Goal: Task Accomplishment & Management: Use online tool/utility

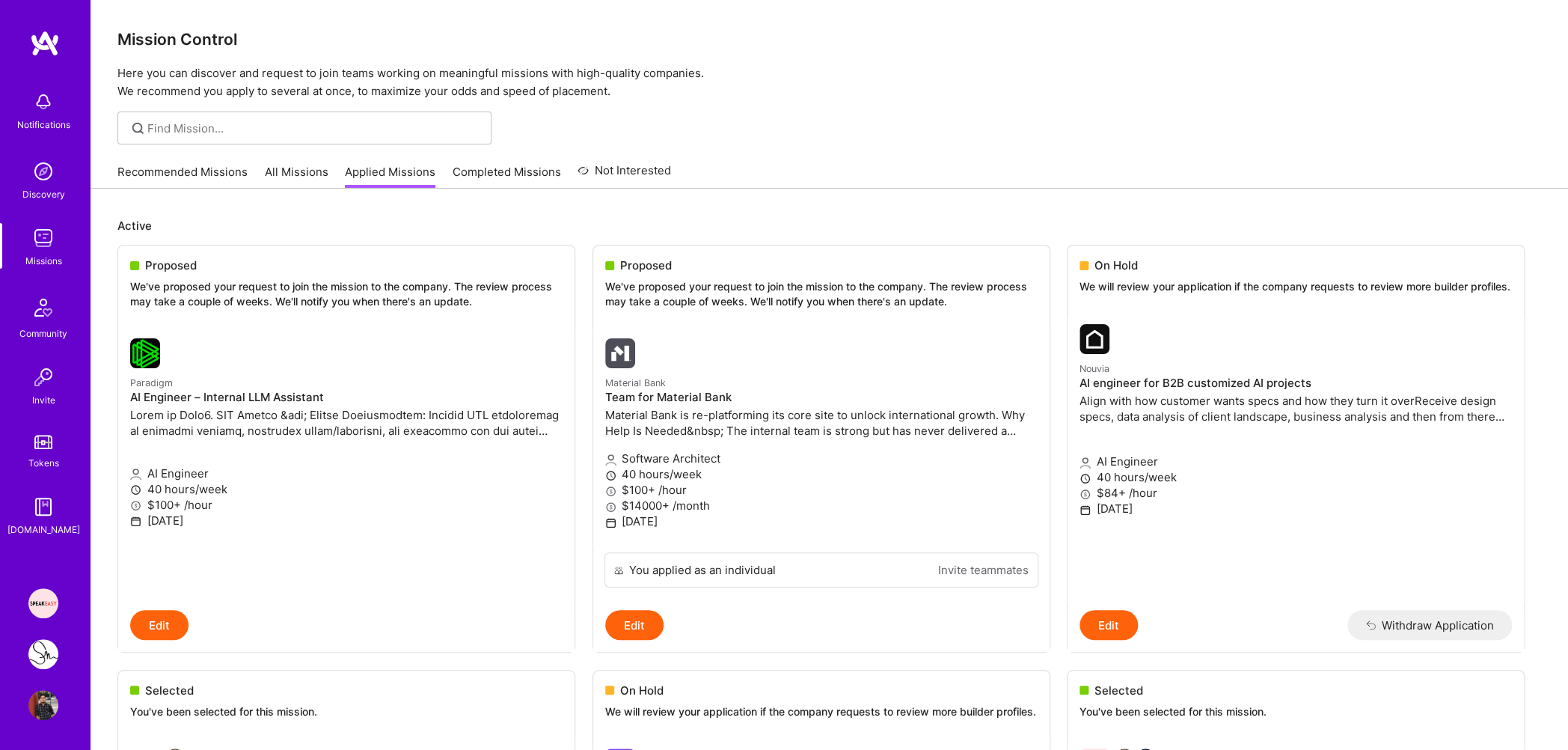
click at [43, 606] on img at bounding box center [43, 603] width 30 height 30
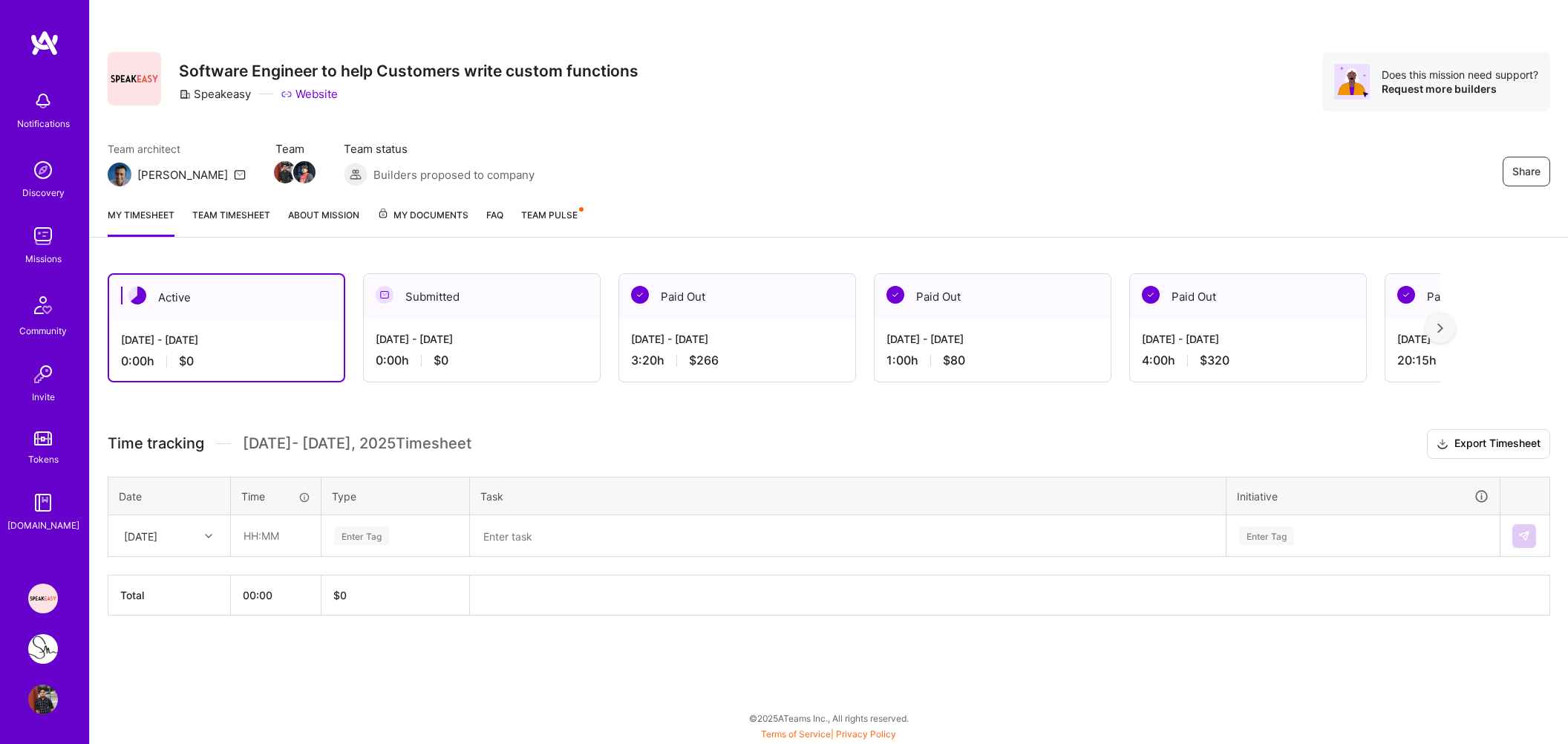
click at [925, 340] on div "[DATE] - [DATE]" at bounding box center [992, 339] width 212 height 16
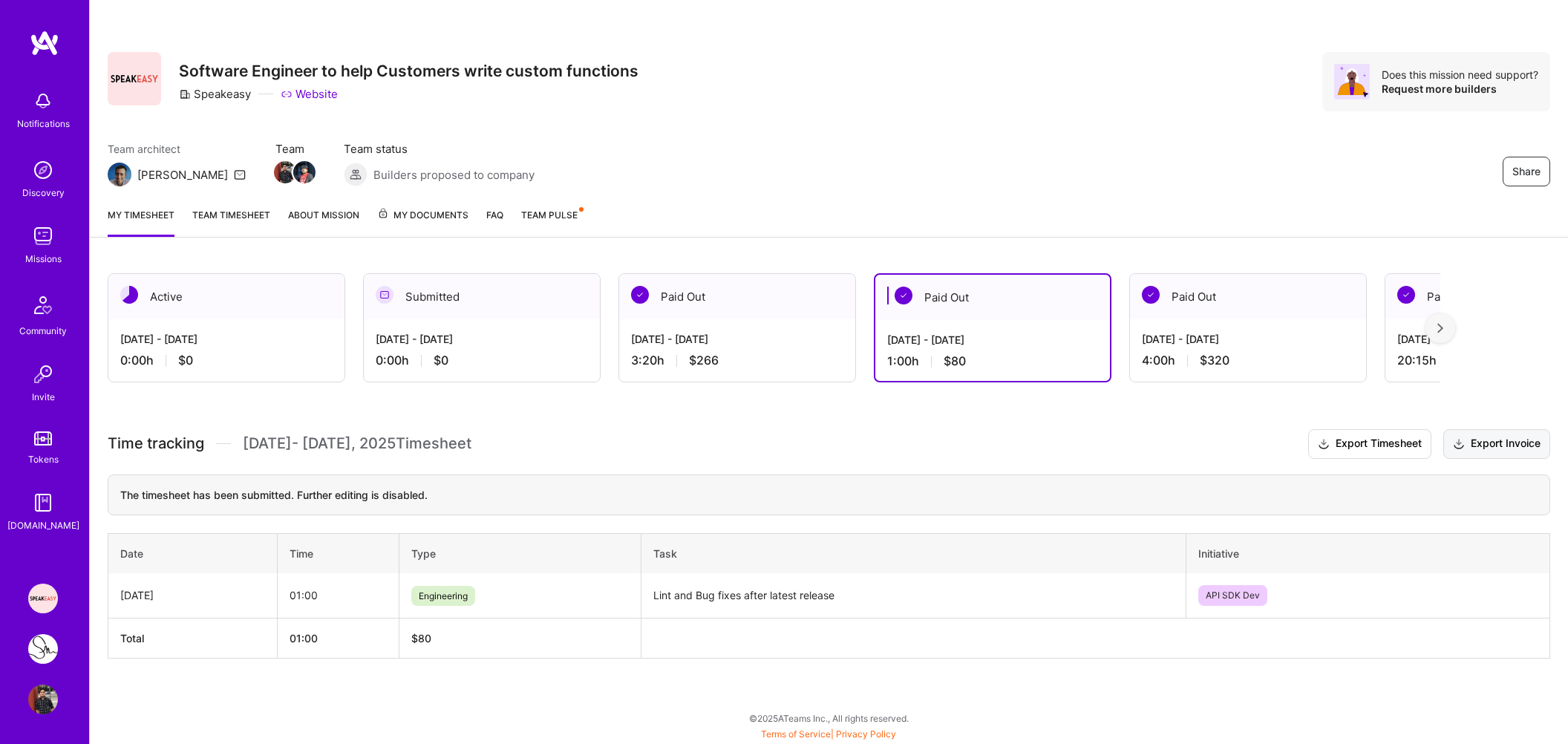
click at [1497, 457] on button "Export Invoice" at bounding box center [1497, 444] width 107 height 30
click at [729, 352] on div "[DATE] - [DATE] 3:20 h $266" at bounding box center [736, 349] width 236 height 61
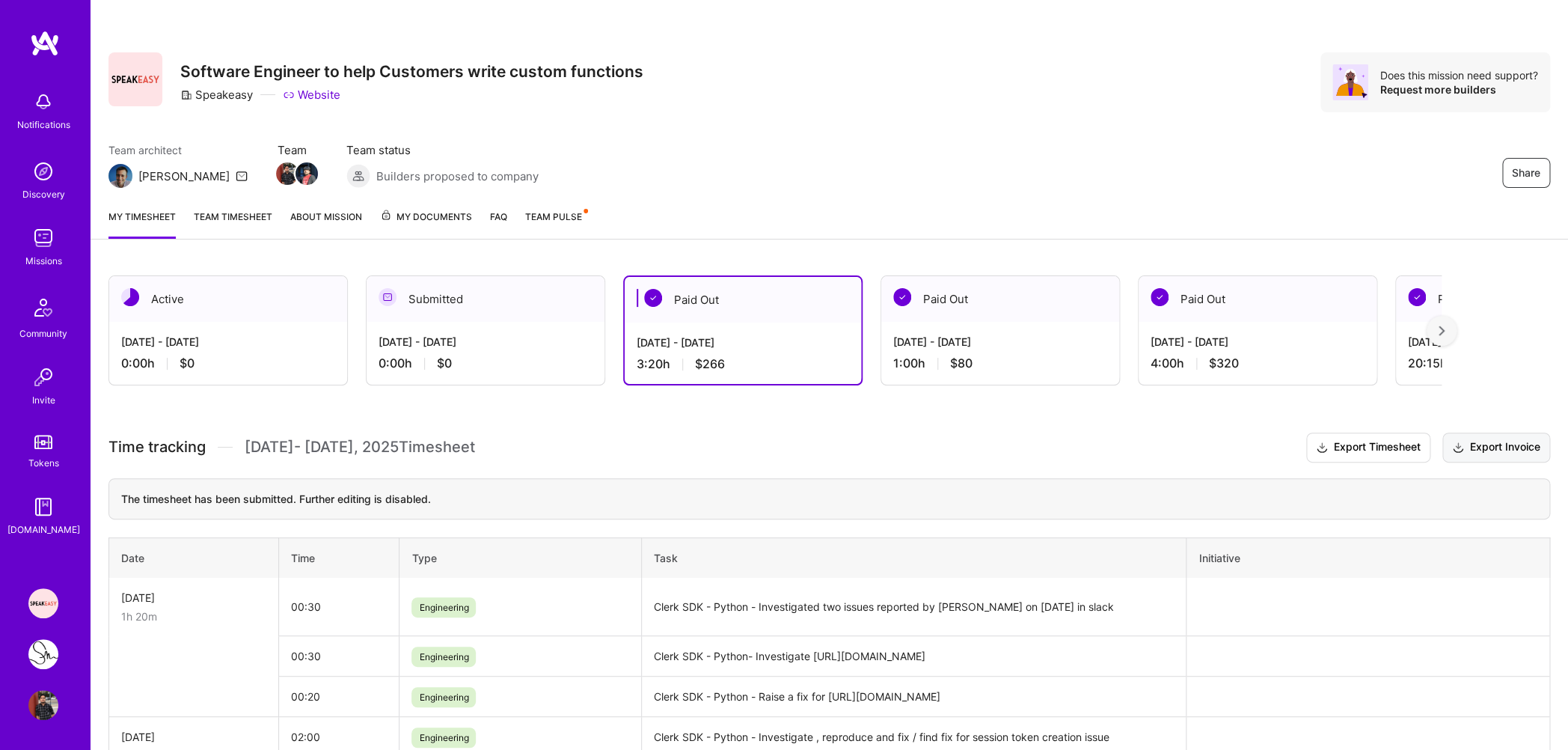
click at [1486, 462] on button "Export Invoice" at bounding box center [1496, 448] width 108 height 30
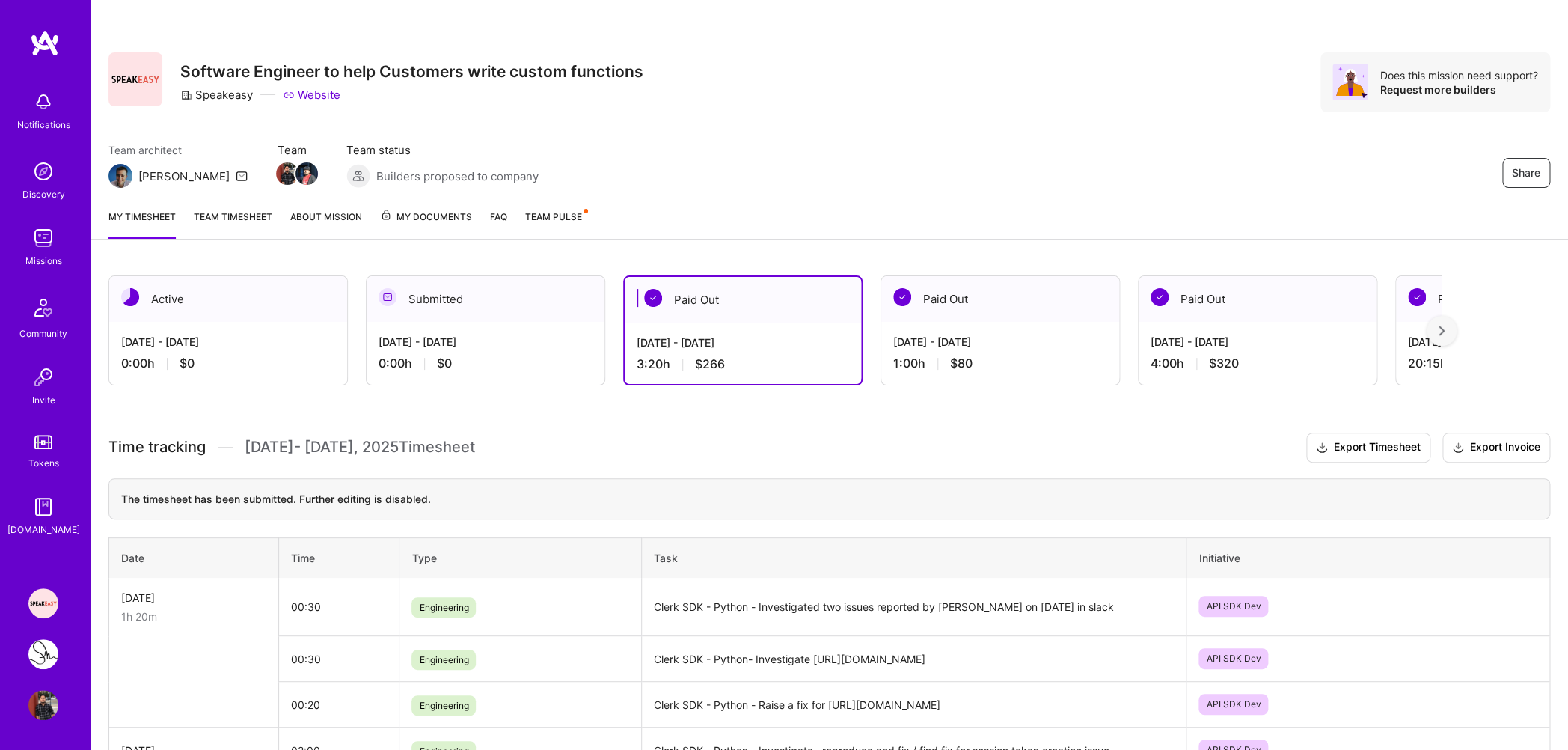
click at [43, 654] on img at bounding box center [43, 654] width 30 height 30
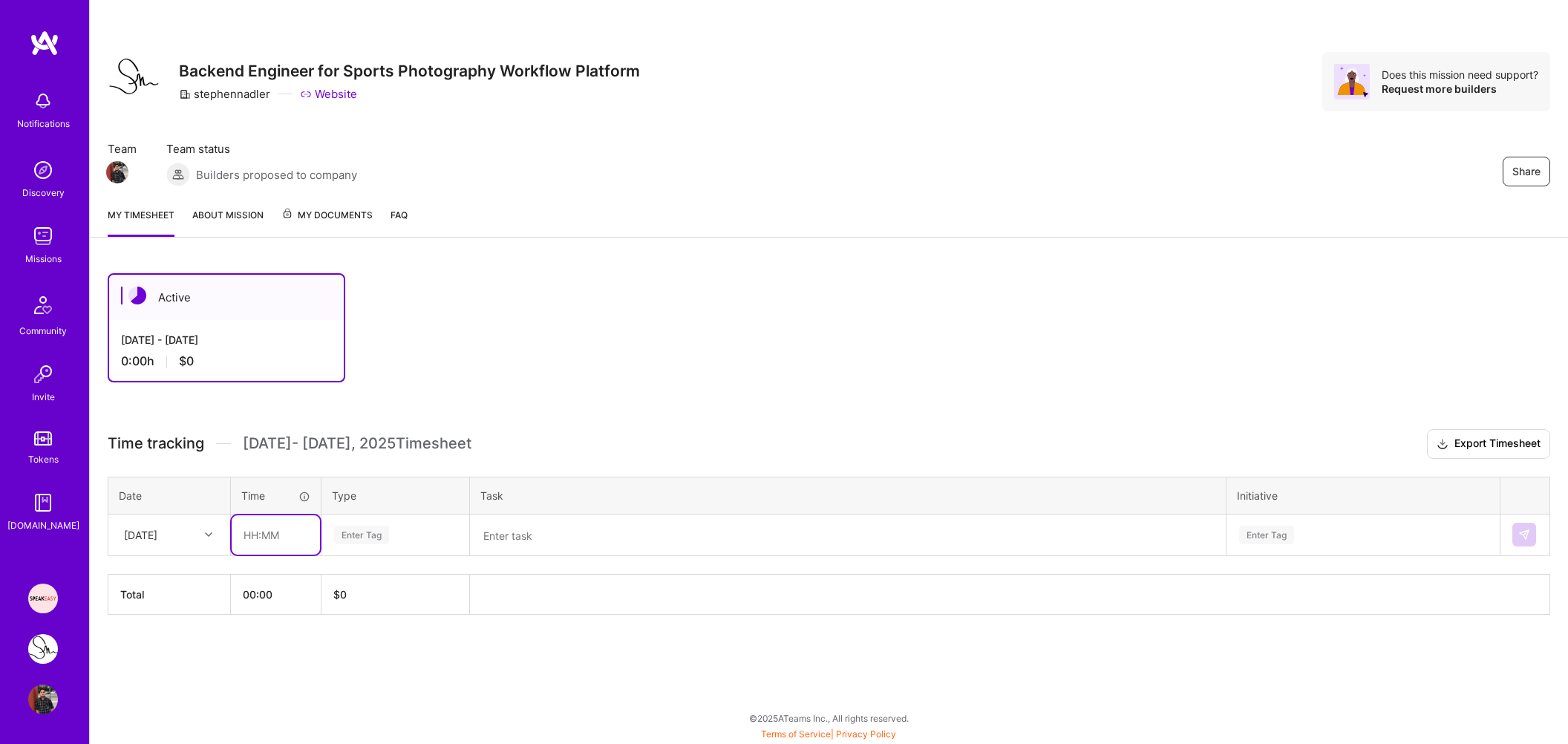
click at [253, 529] on input "text" at bounding box center [275, 535] width 88 height 39
type input "04:00"
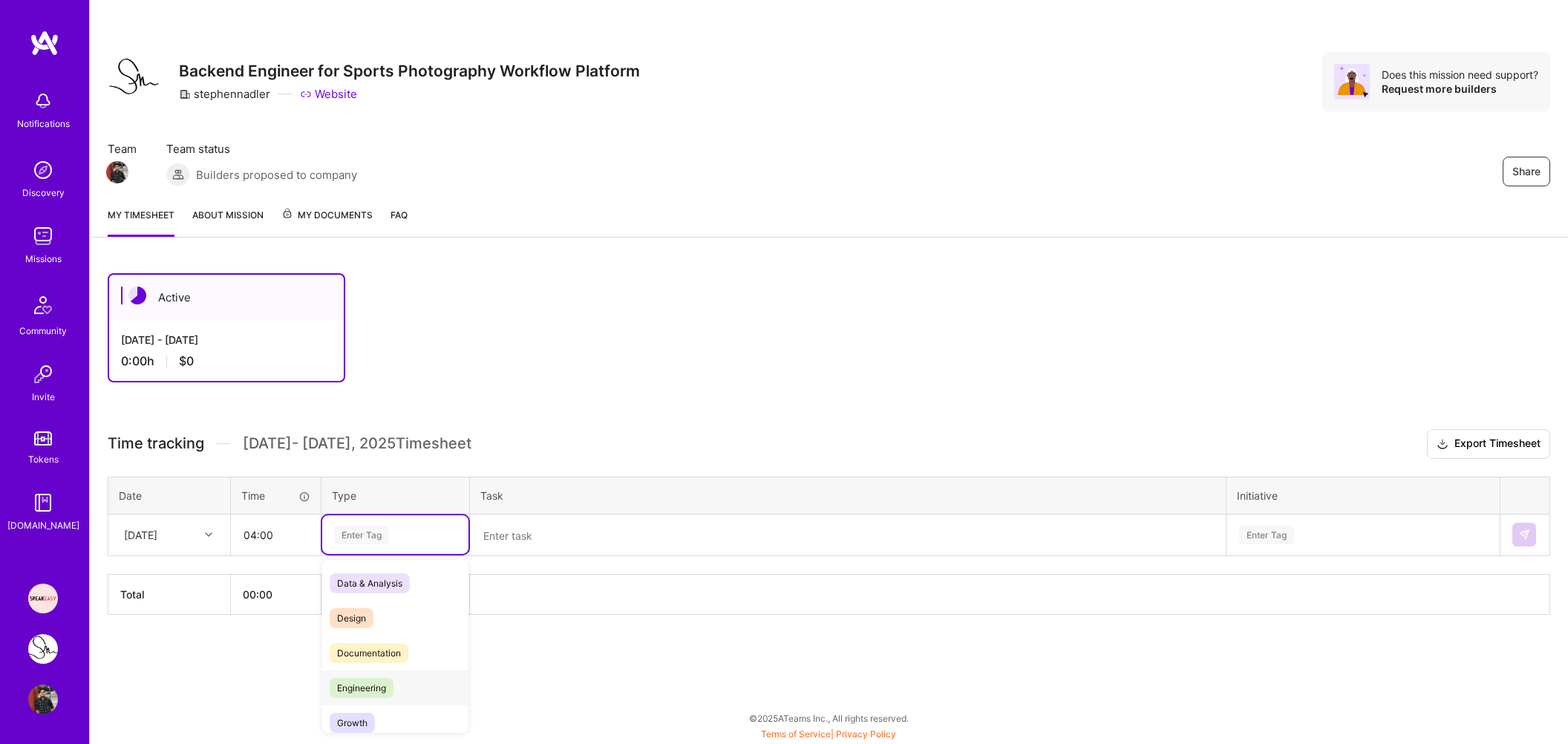
click at [400, 681] on div "Engineering" at bounding box center [395, 688] width 146 height 35
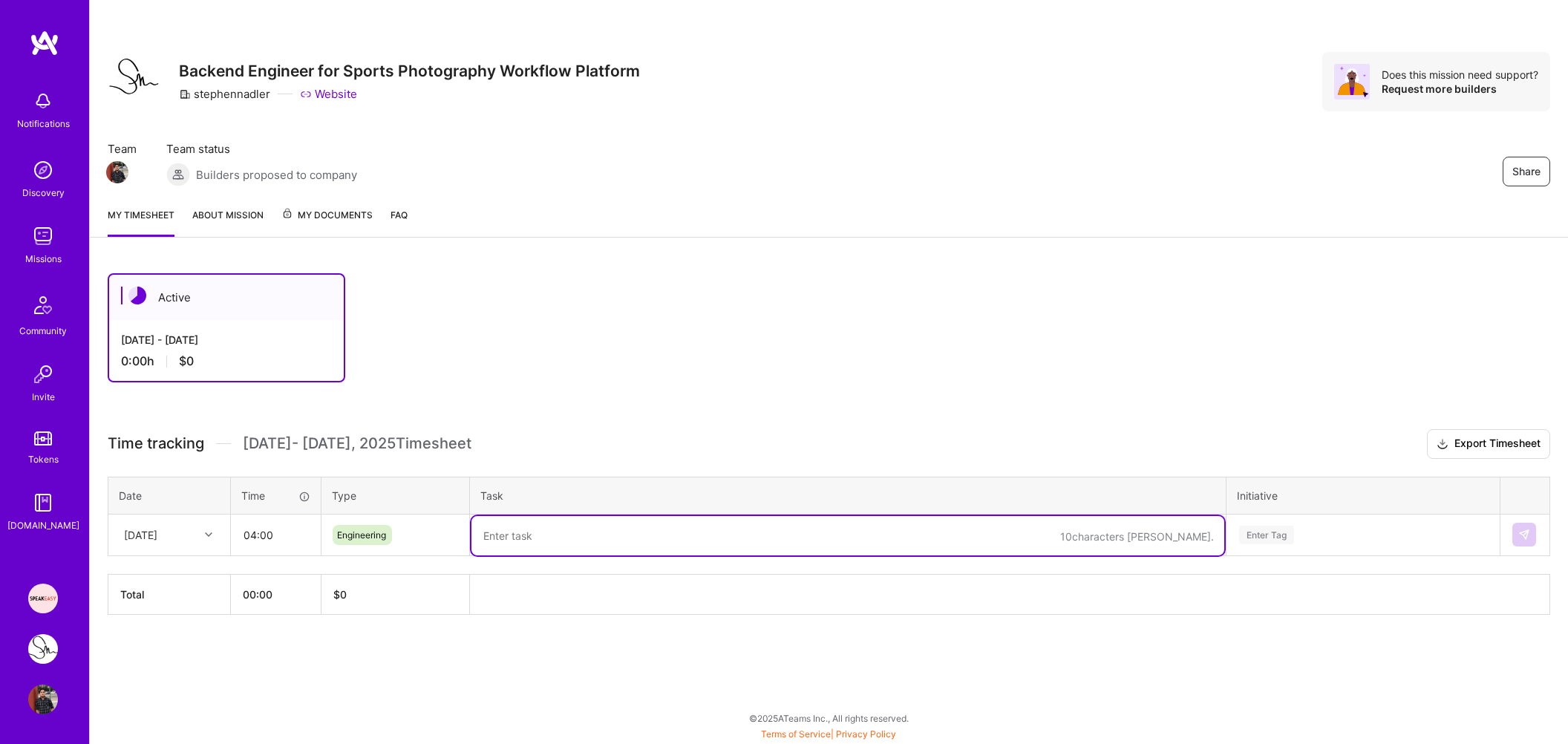
click at [543, 533] on textarea at bounding box center [848, 536] width 753 height 39
type textarea "FastAPI skeleton setup"
click at [1288, 531] on div "Enter Tag" at bounding box center [1363, 534] width 272 height 39
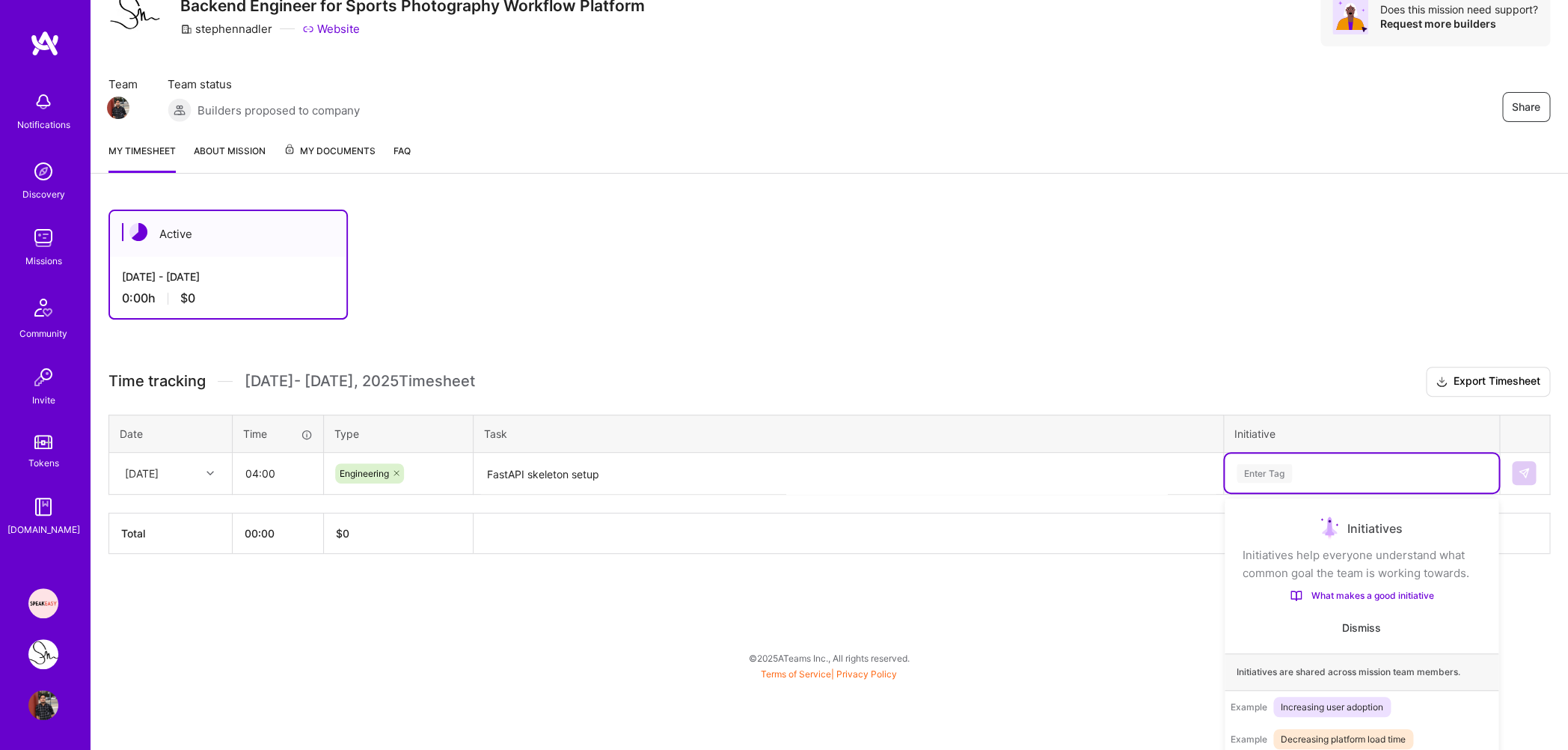
scroll to position [92, 0]
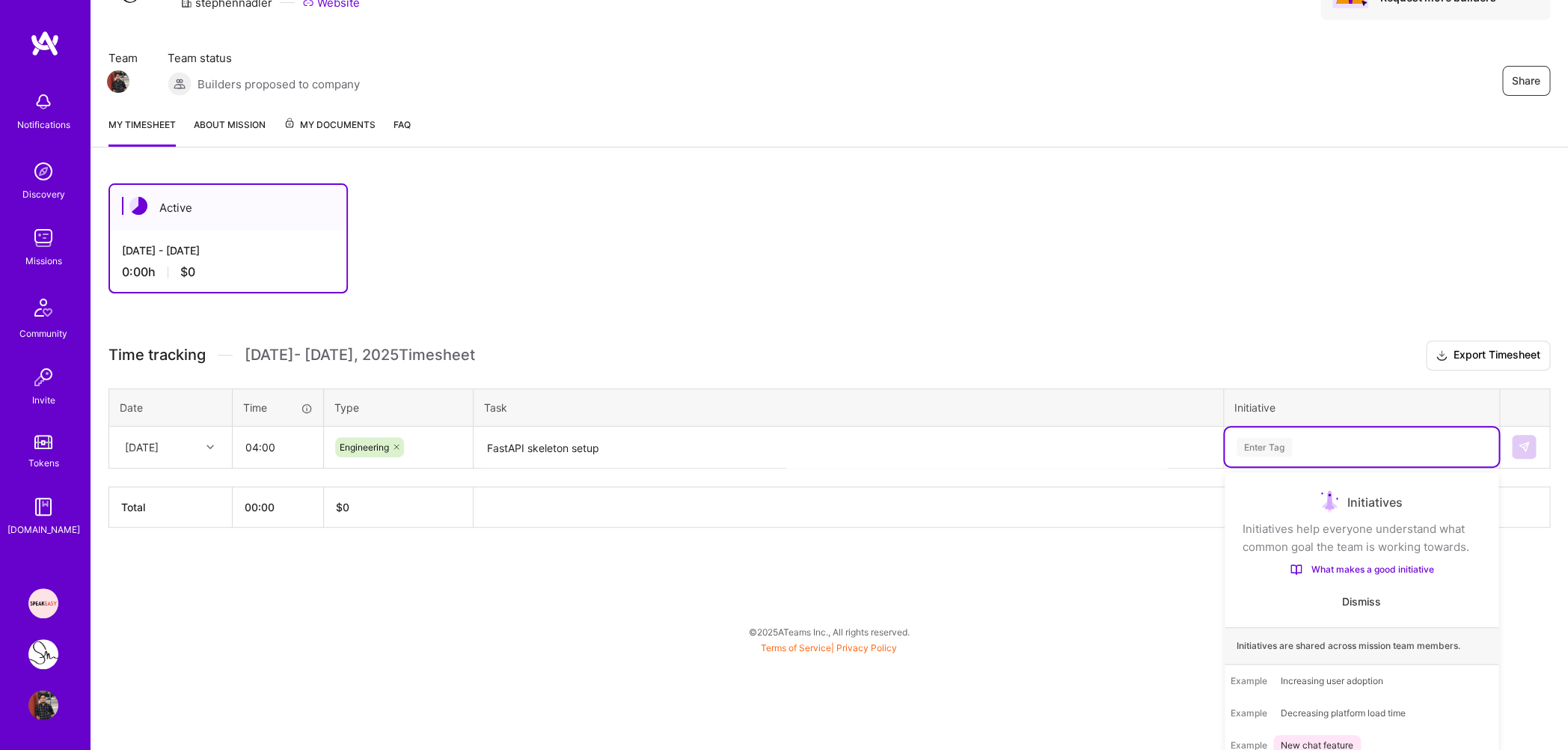
click at [1160, 524] on div "Active [DATE] - [DATE] 0:00 h $0 Time tracking [DATE] - [DATE] Timesheet Export…" at bounding box center [829, 384] width 1478 height 436
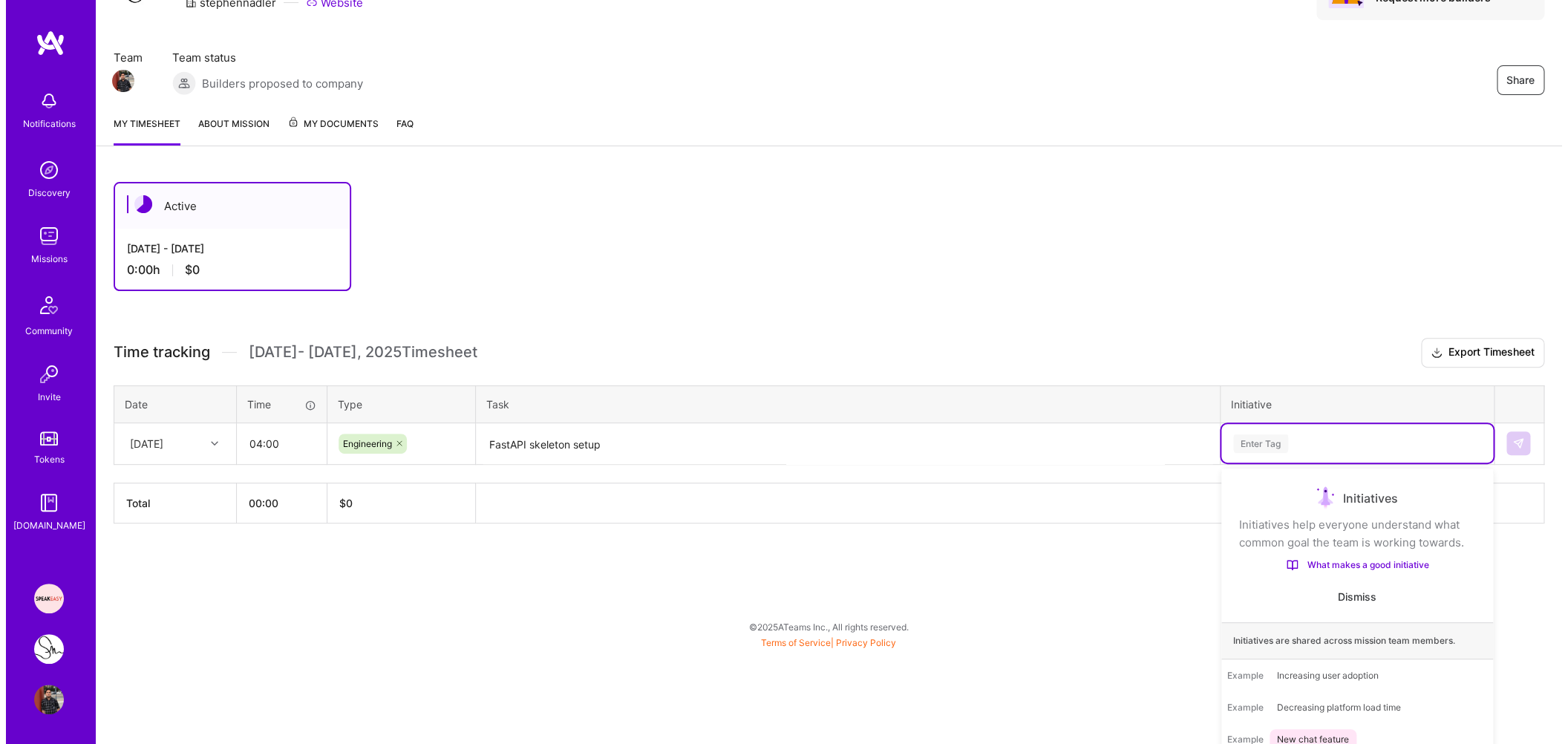
scroll to position [0, 0]
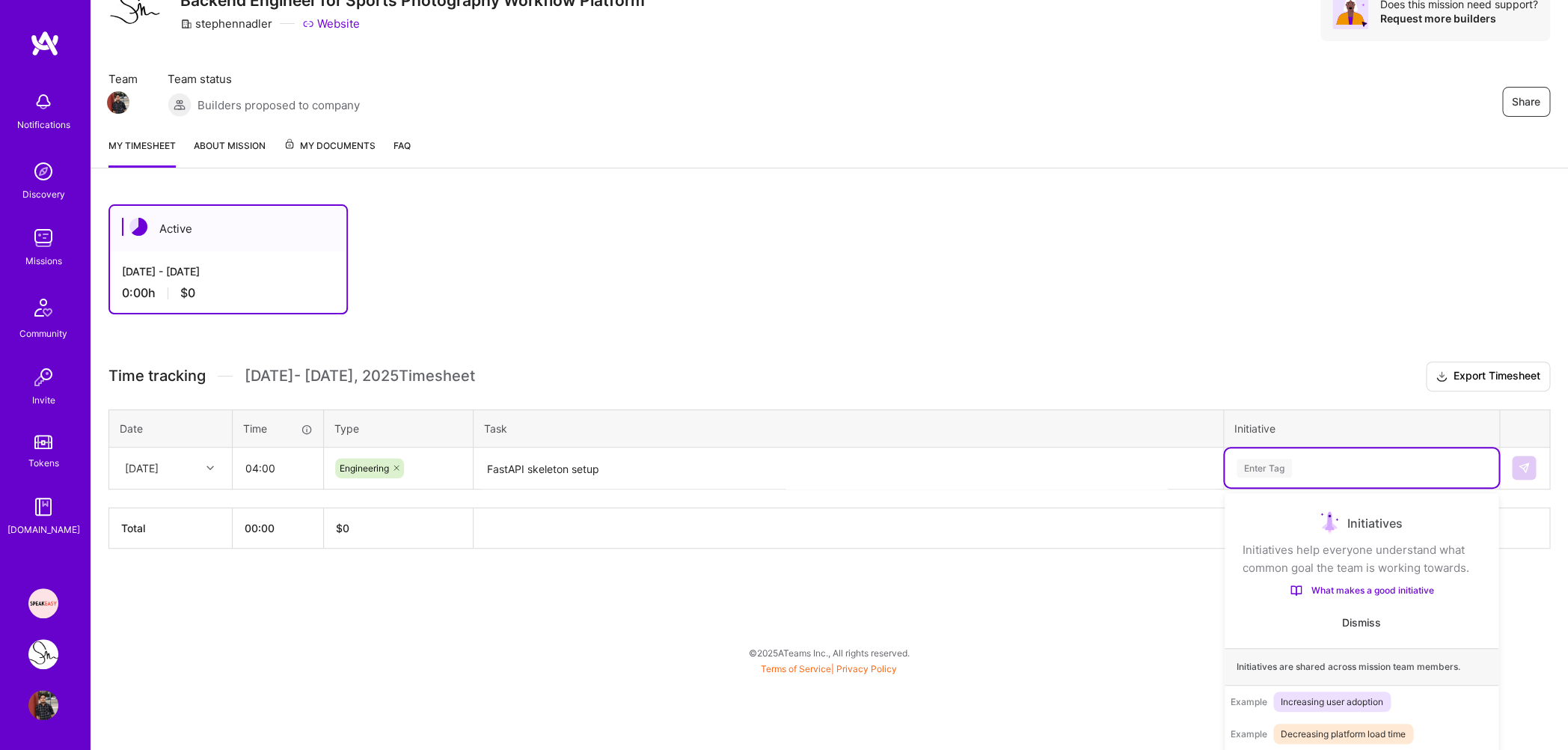
click at [1363, 487] on div "Use Up and Down to choose options, press Enter to select the currently focused …" at bounding box center [1362, 467] width 274 height 39
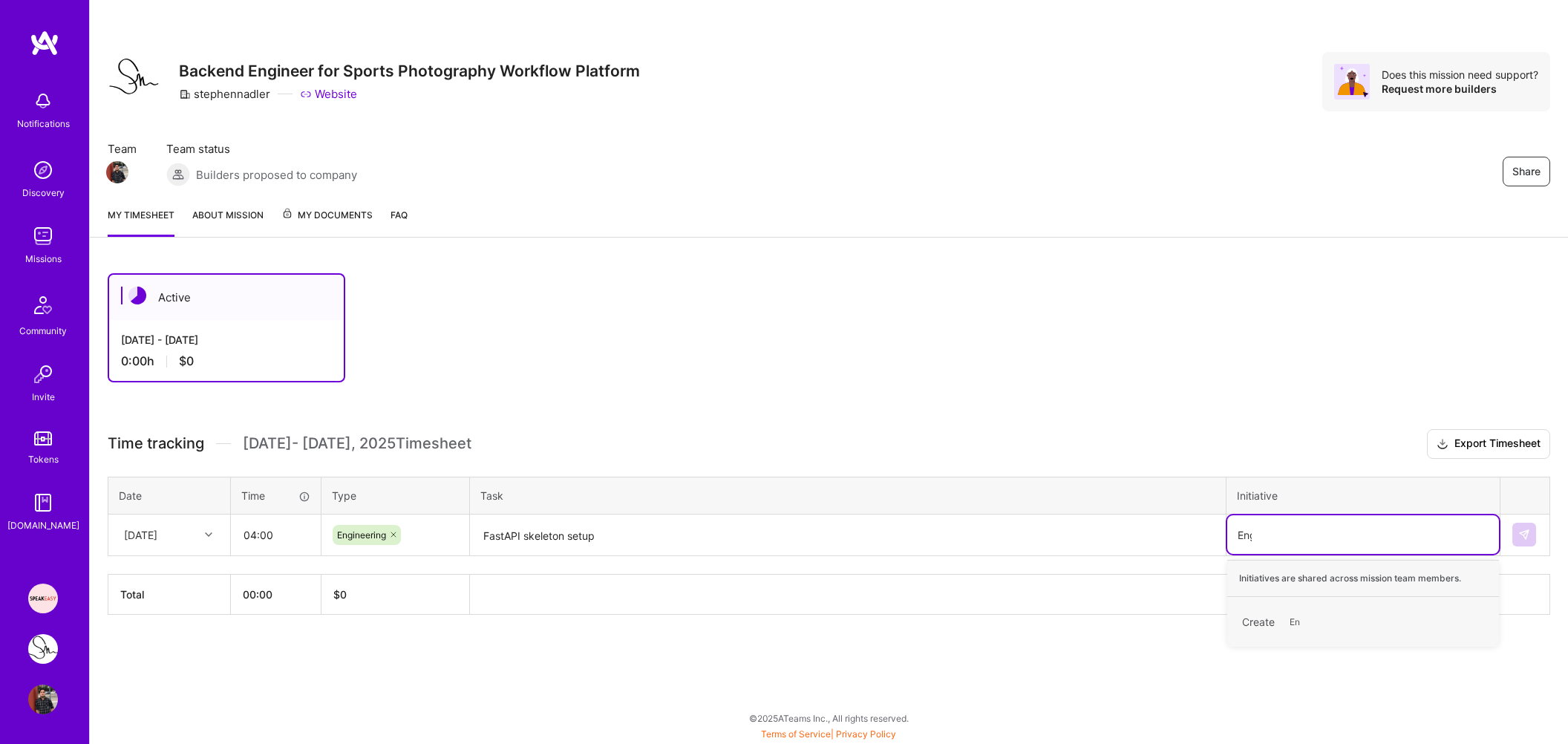
type input "Engg"
click at [1308, 612] on span "Engg" at bounding box center [1299, 622] width 35 height 20
type input "e"
click at [1128, 637] on div "Active [DATE] - [DATE] 0:00 h $0 Time tracking [DATE] - [DATE] Timesheet Export…" at bounding box center [828, 472] width 1478 height 433
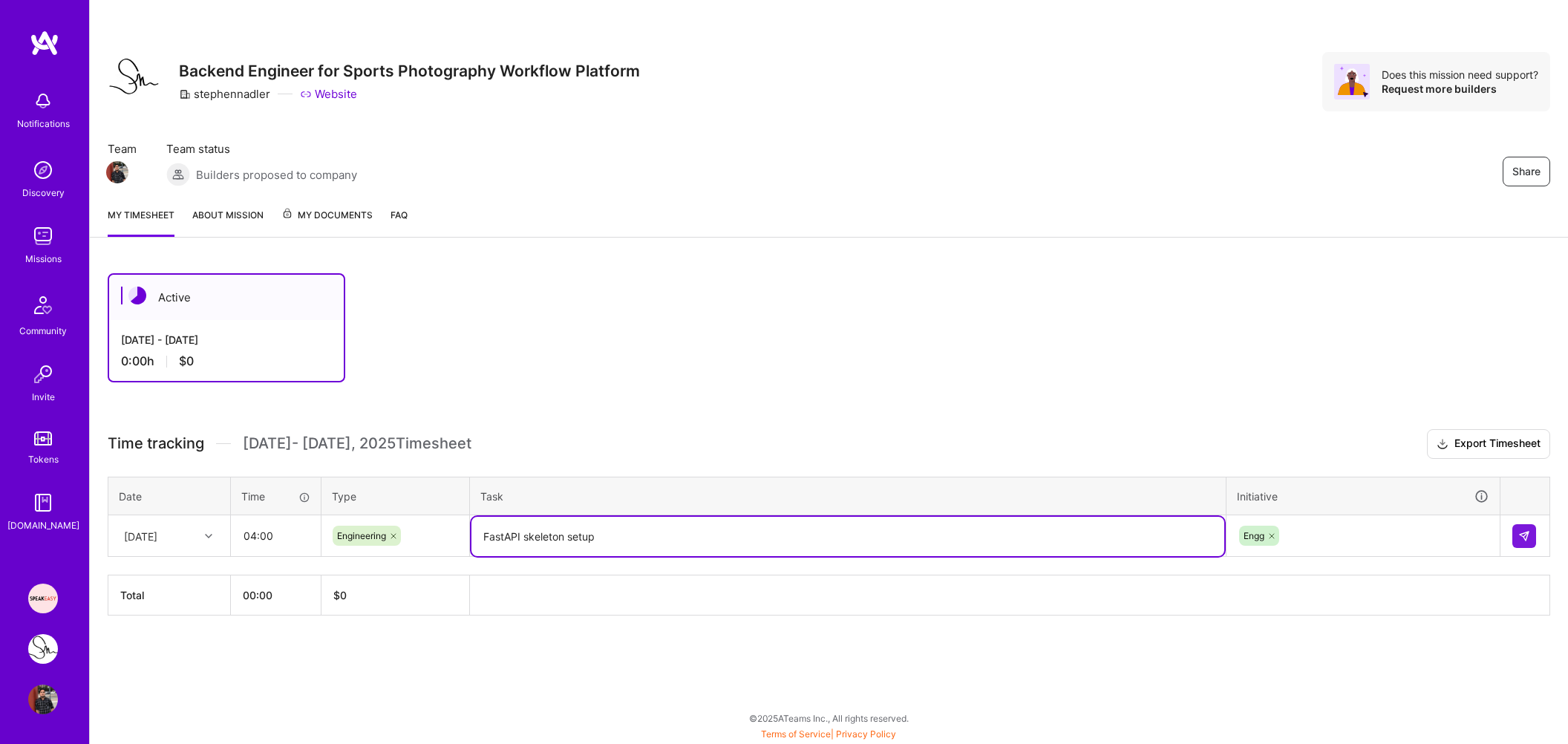
click at [908, 540] on textarea "FastAPI skeleton setup" at bounding box center [848, 537] width 753 height 39
type textarea "FastAPI skeleton setup"
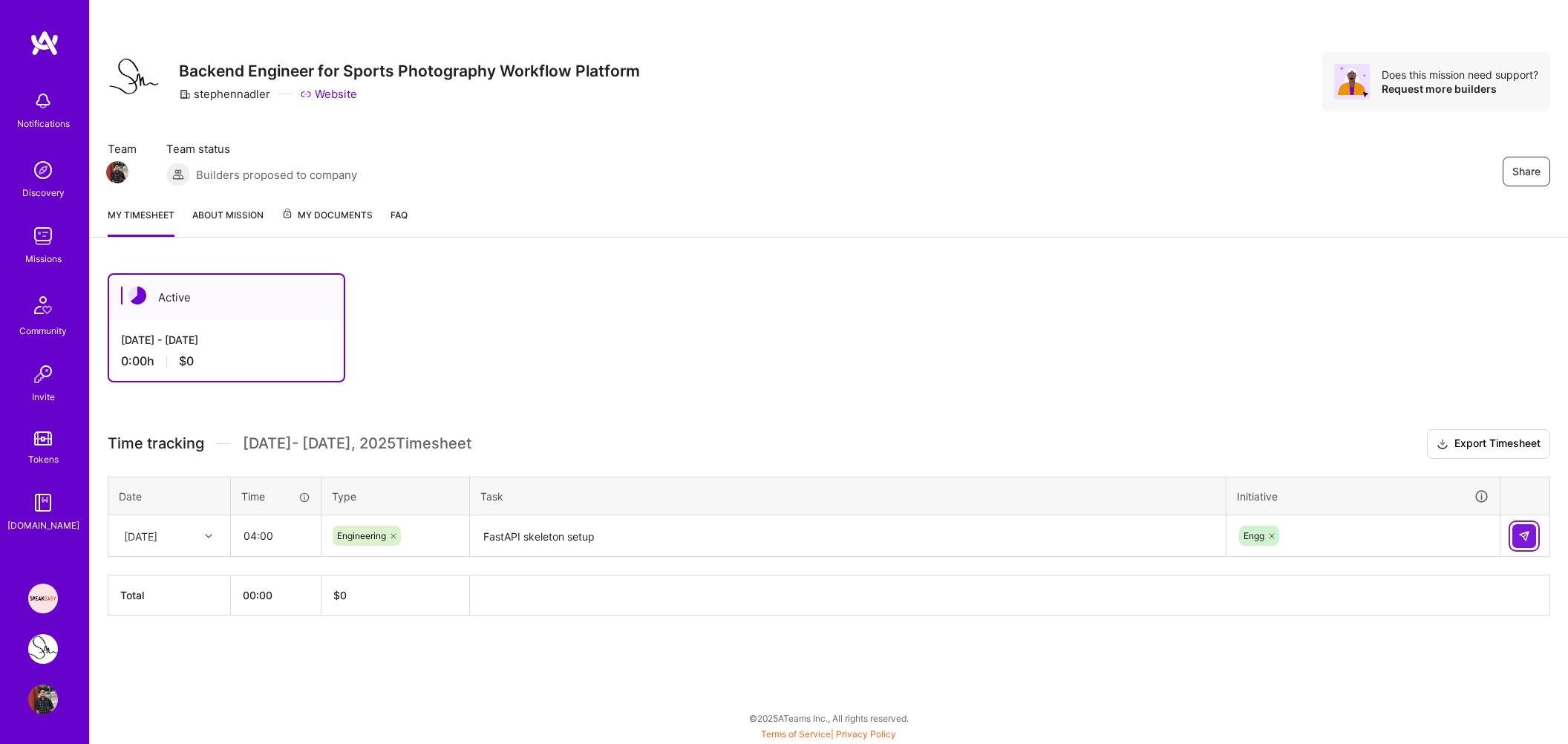
click at [1524, 533] on img at bounding box center [1524, 536] width 12 height 12
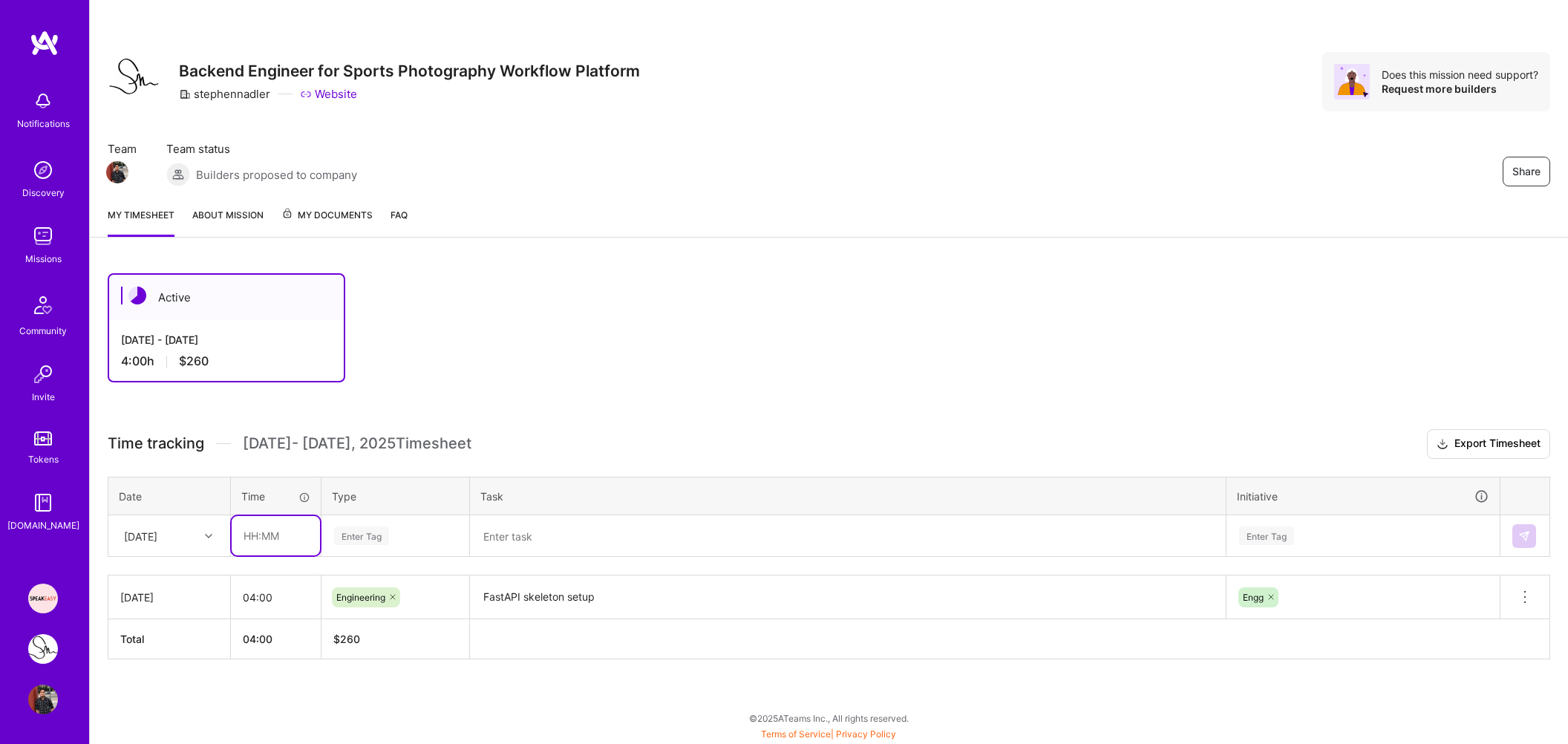
click at [238, 528] on input "text" at bounding box center [275, 536] width 88 height 39
type input "01:00"
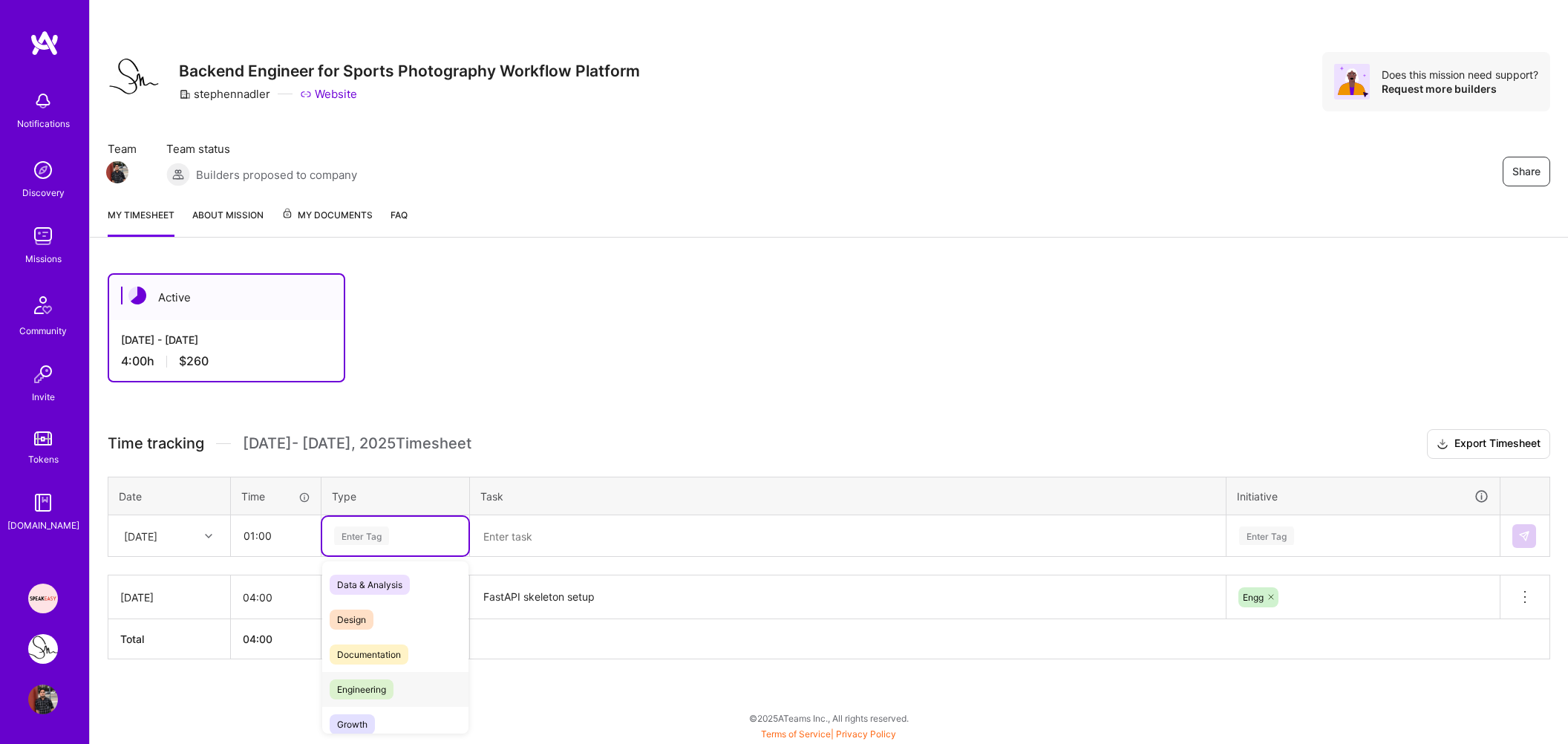
click at [367, 682] on span "Engineering" at bounding box center [362, 689] width 64 height 20
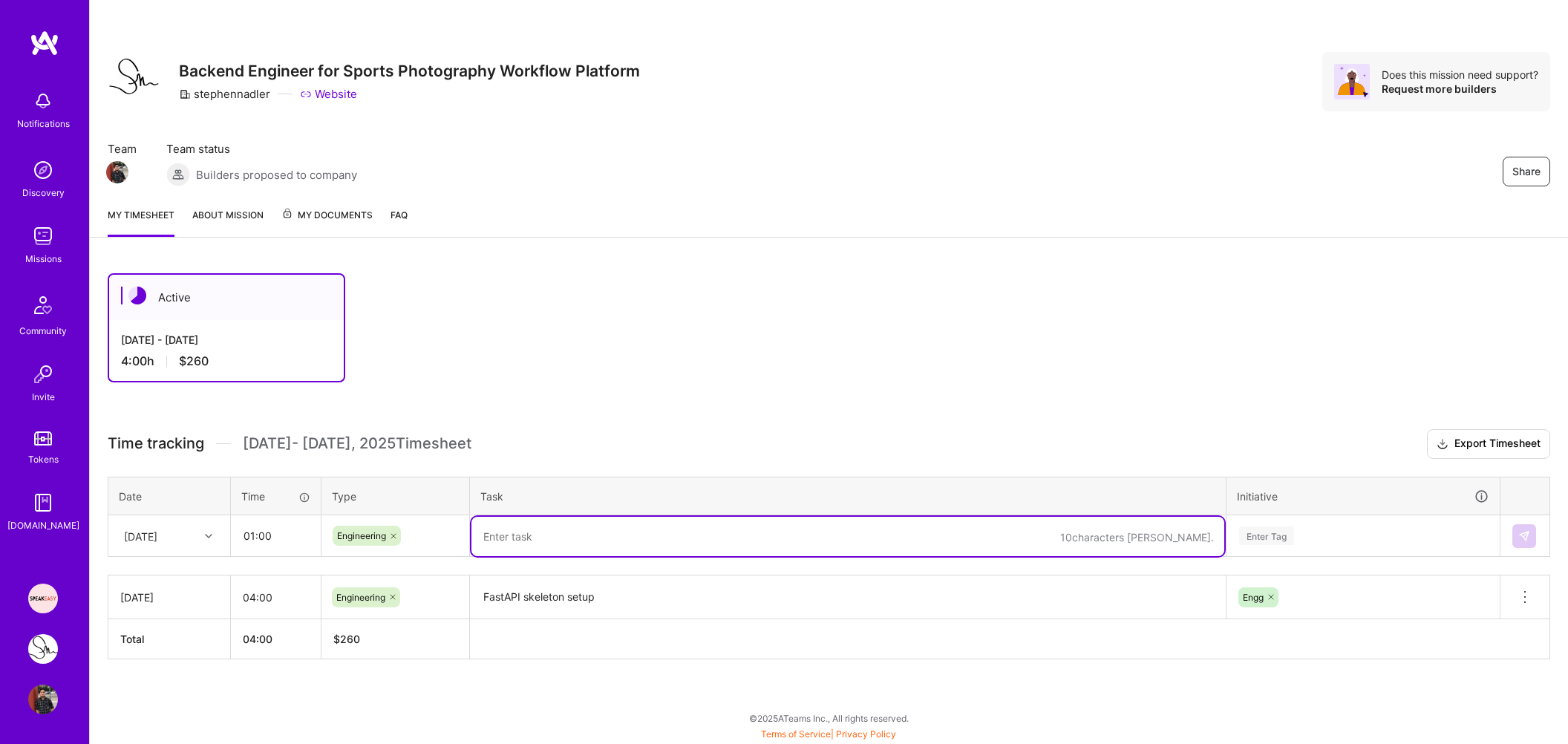
click at [542, 534] on textarea at bounding box center [848, 537] width 753 height 39
type textarea "UV integration"
click at [1258, 535] on div "Enter Tag" at bounding box center [1266, 536] width 55 height 23
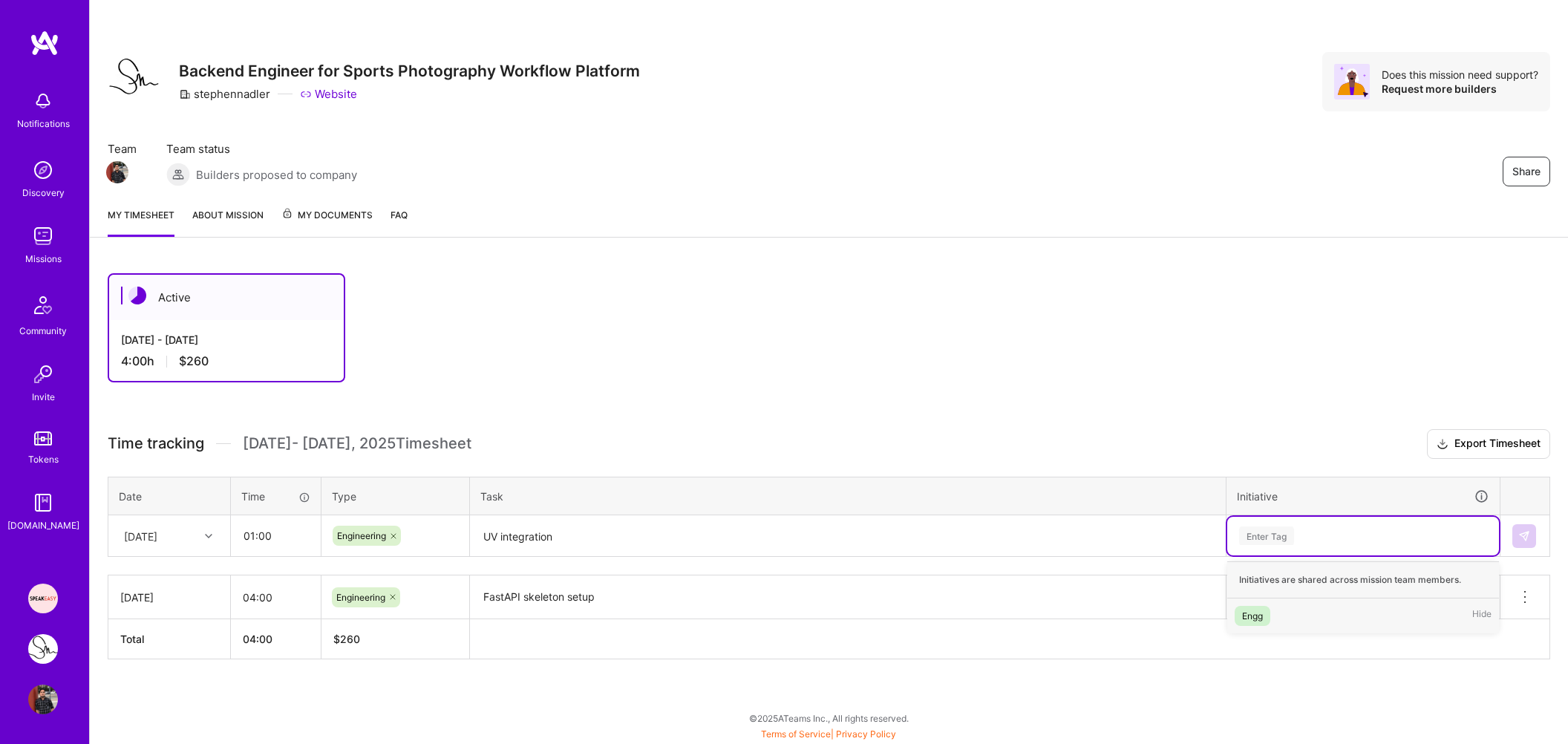
click at [1258, 613] on div "Engg" at bounding box center [1252, 616] width 21 height 16
click at [1531, 534] on button at bounding box center [1524, 536] width 24 height 24
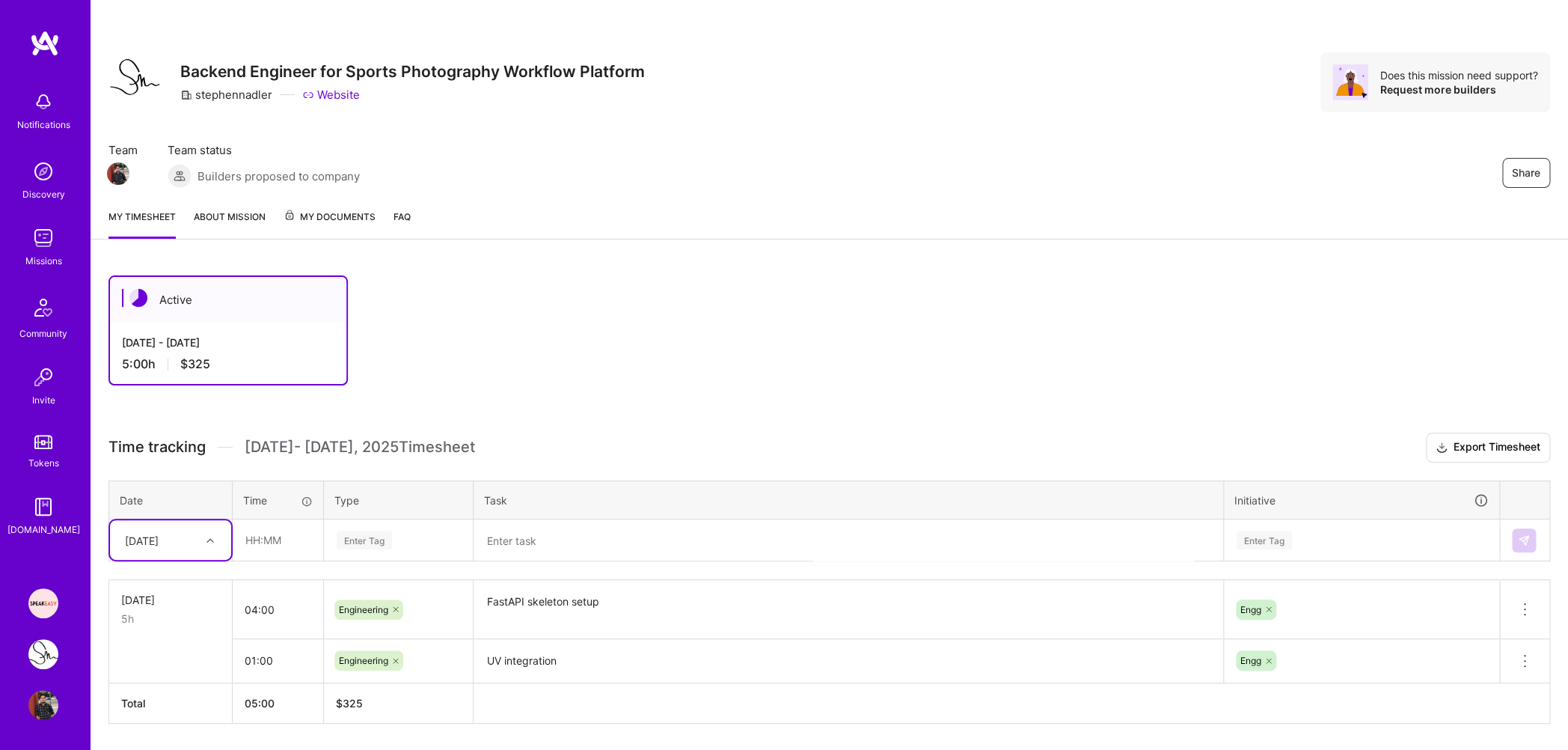
scroll to position [28, 0]
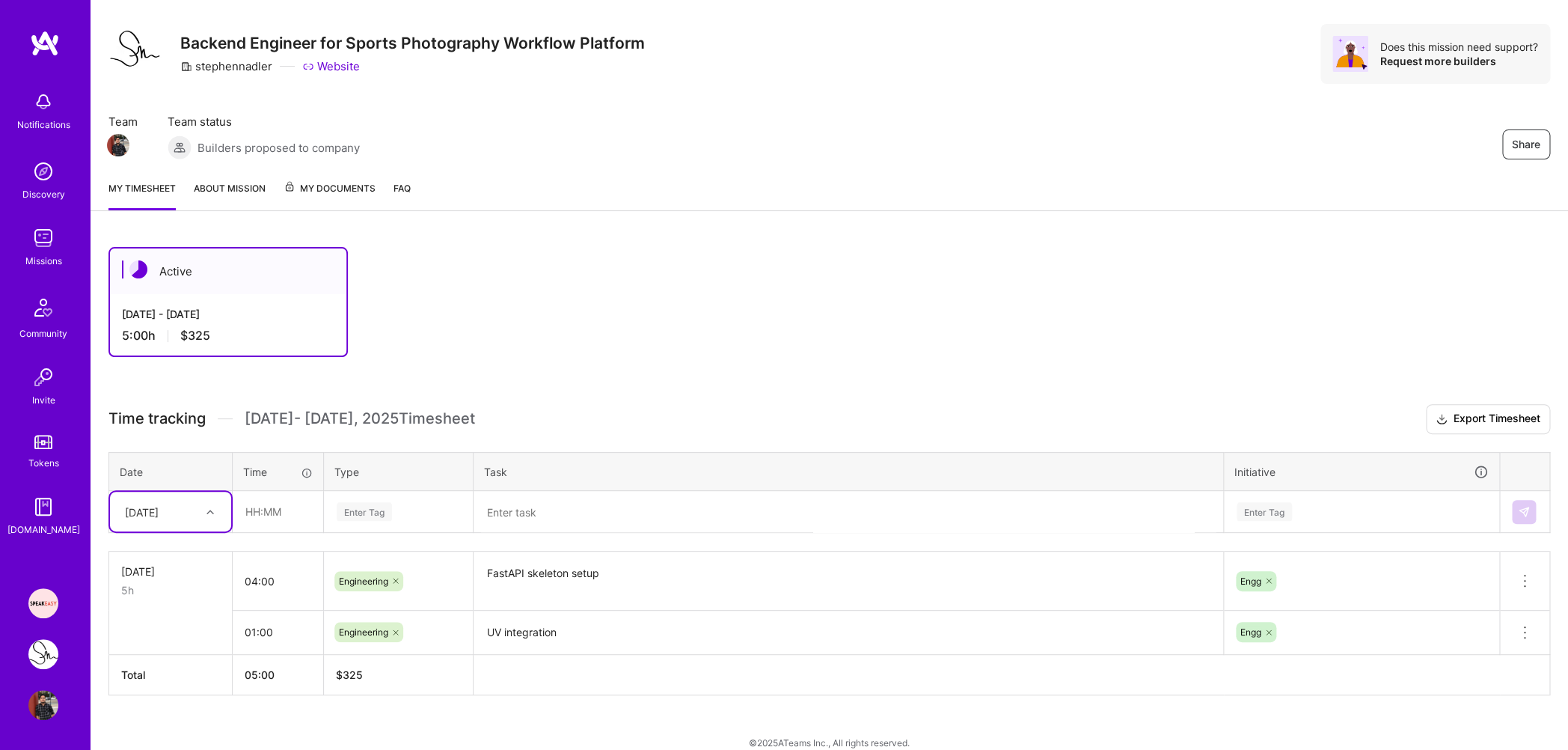
click at [622, 636] on textarea "UV integration" at bounding box center [848, 633] width 746 height 41
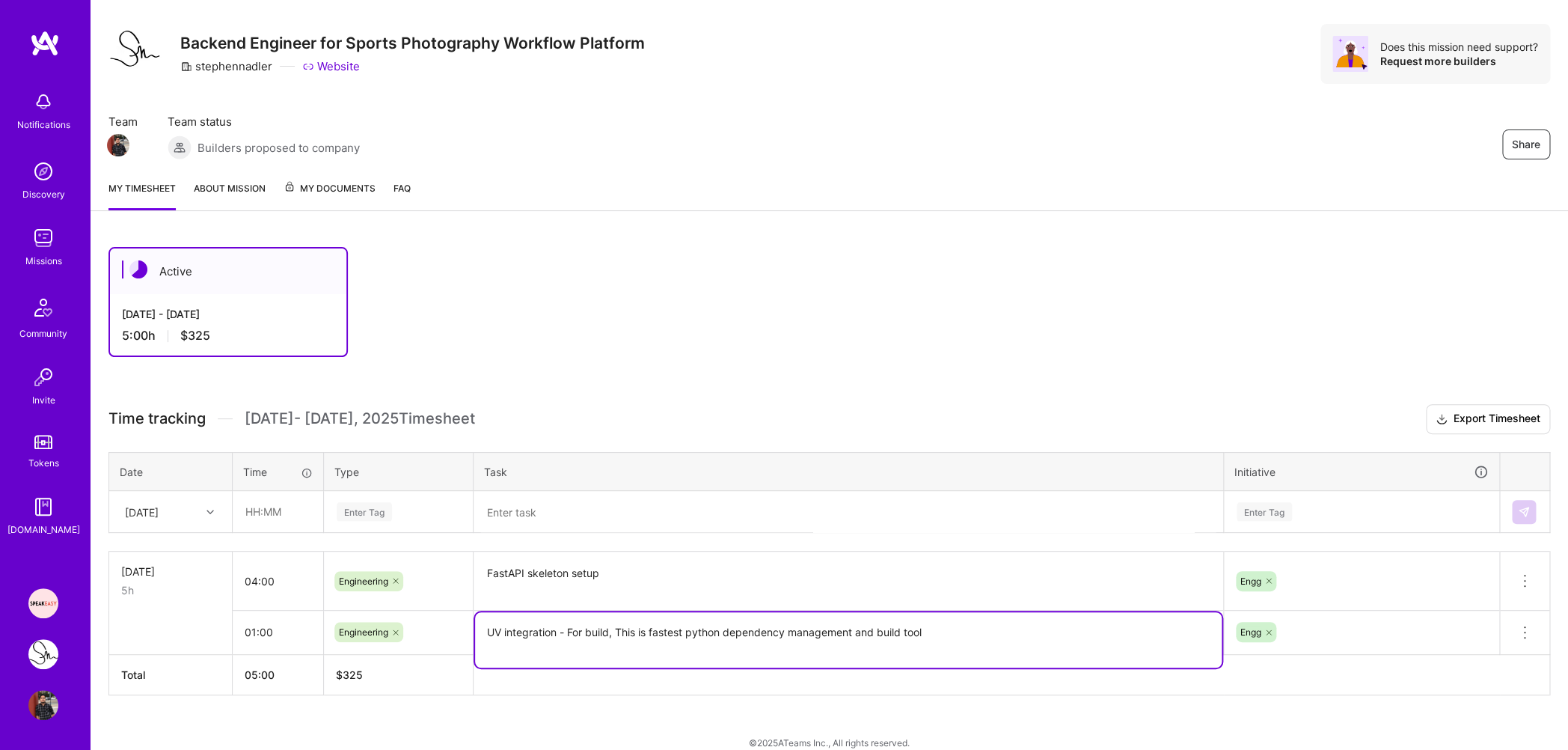
type textarea "UV integration - For build, This is fastest python dependency management and bu…"
click at [603, 712] on div "Active [DATE] - [DATE] 5:00 h $325 Time tracking [DATE] - [DATE] Timesheet Expo…" at bounding box center [829, 498] width 1478 height 540
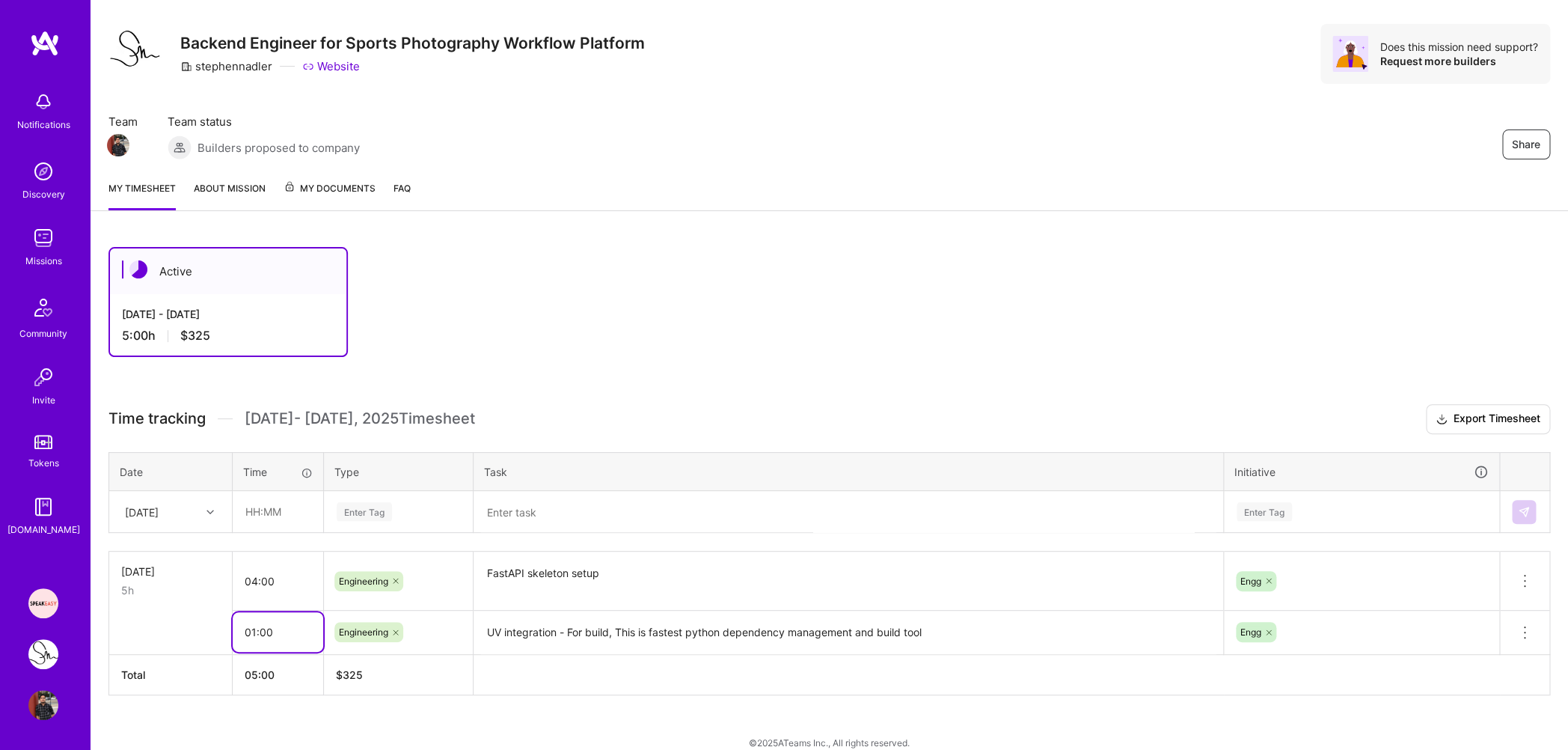
click at [253, 627] on input "01:00" at bounding box center [277, 632] width 90 height 40
type input "01:00"
click at [260, 506] on input "text" at bounding box center [277, 511] width 89 height 40
type input "01:00"
click at [349, 509] on div "Enter Tag" at bounding box center [398, 511] width 147 height 39
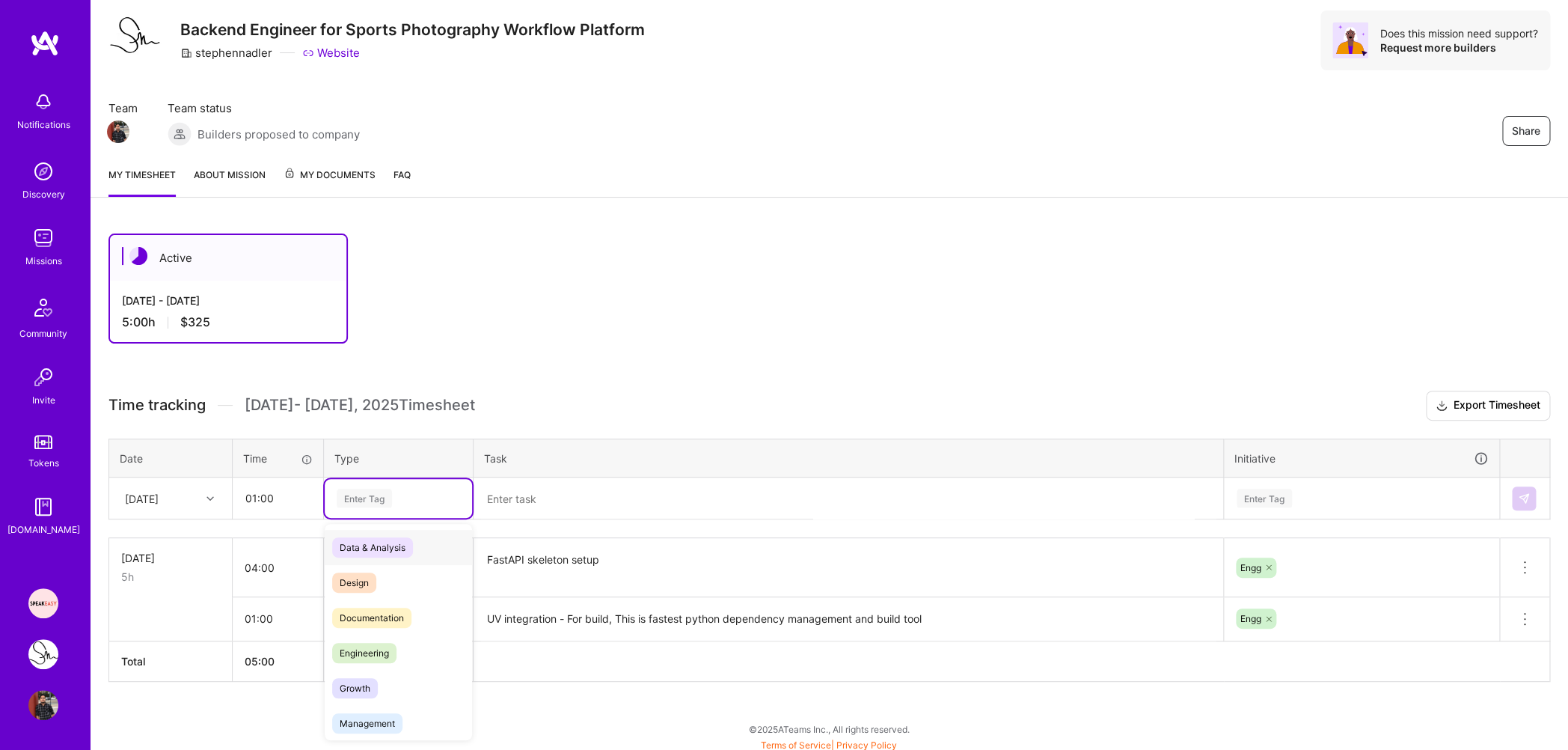
scroll to position [42, 0]
click at [371, 658] on span "Engineering" at bounding box center [364, 652] width 65 height 20
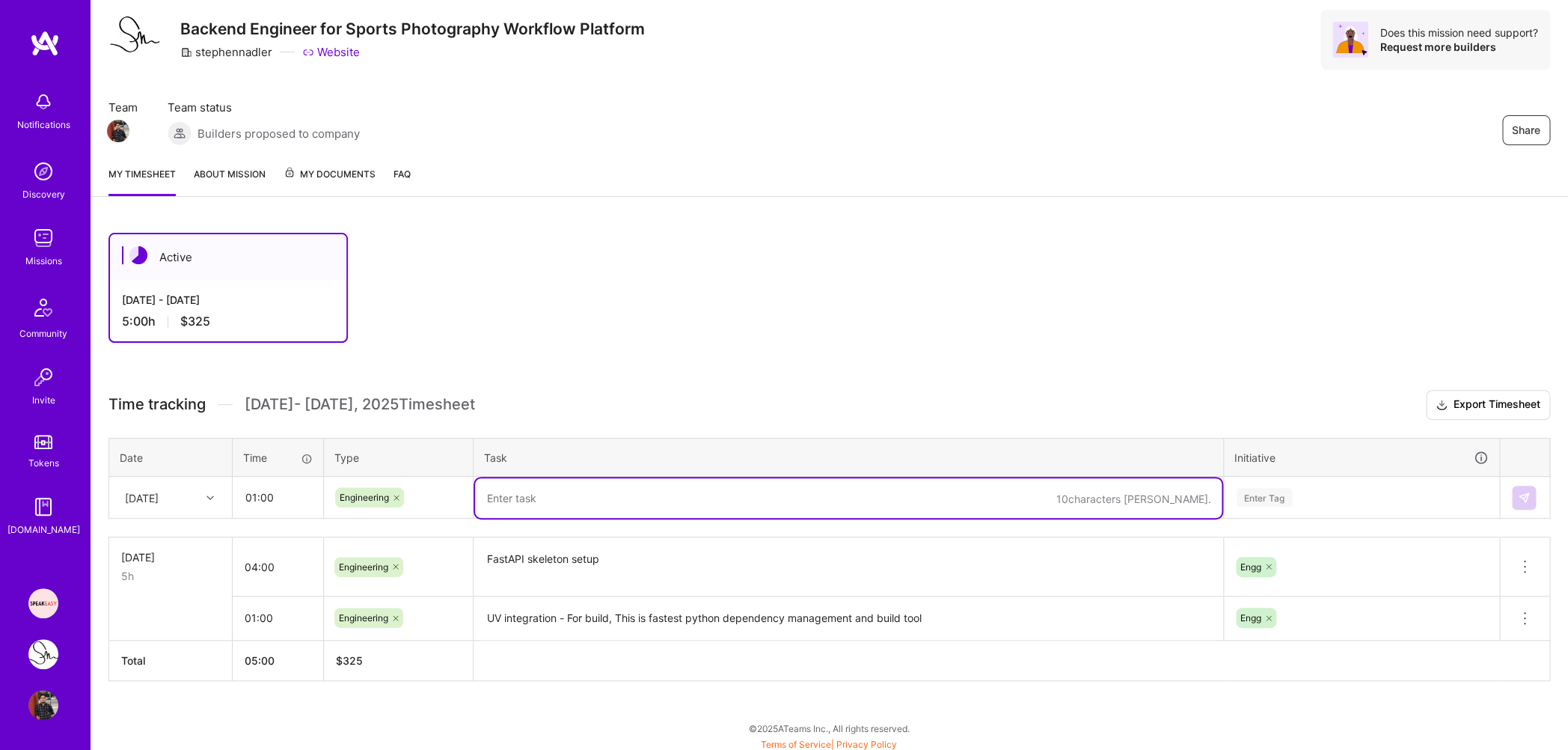
click at [504, 508] on textarea at bounding box center [848, 498] width 746 height 40
type textarea "Add DotEnv Support to read credentials from env instead of hardcoding"
click at [1297, 492] on div "Enter Tag" at bounding box center [1361, 497] width 253 height 19
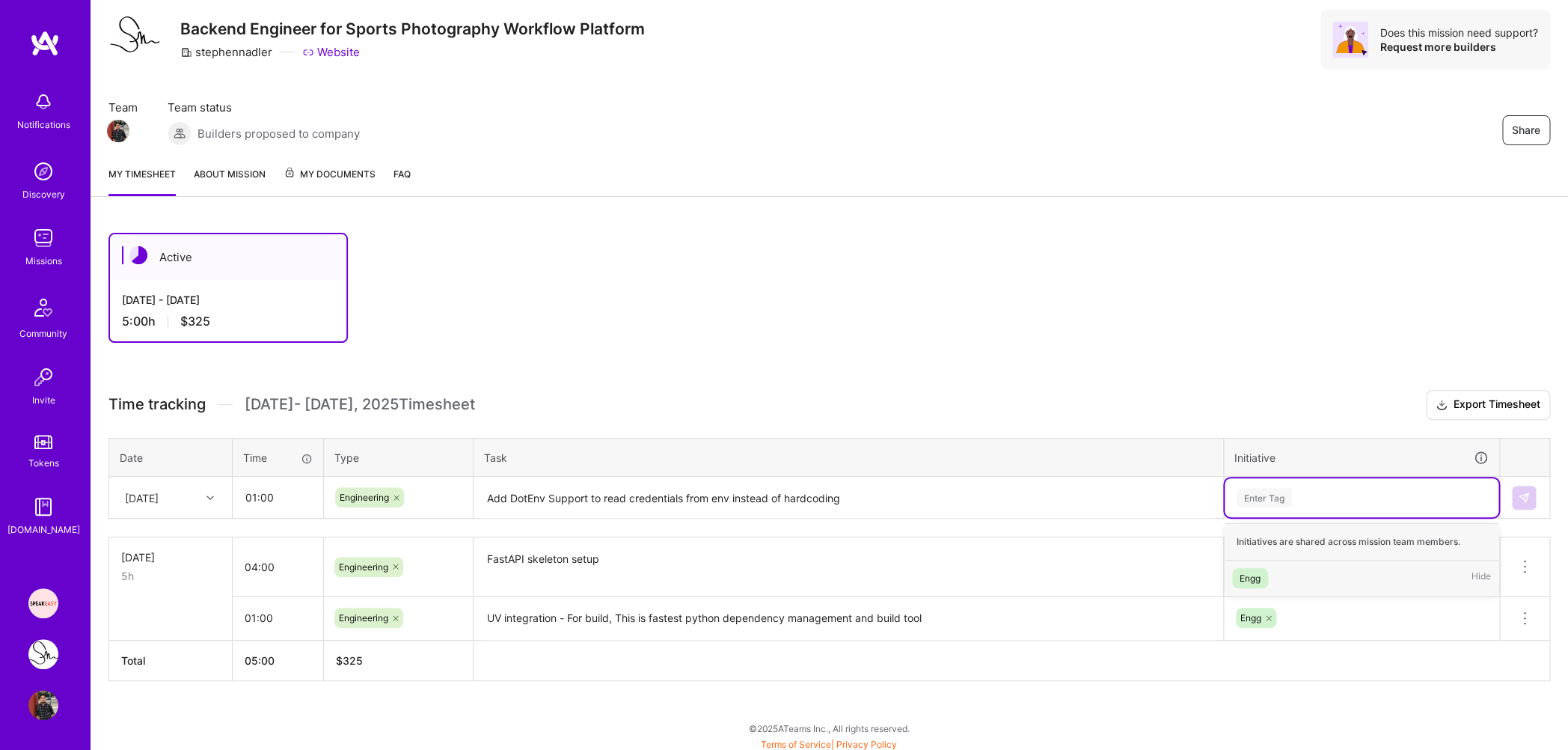
click at [1280, 569] on div "Engg Hide" at bounding box center [1362, 578] width 274 height 35
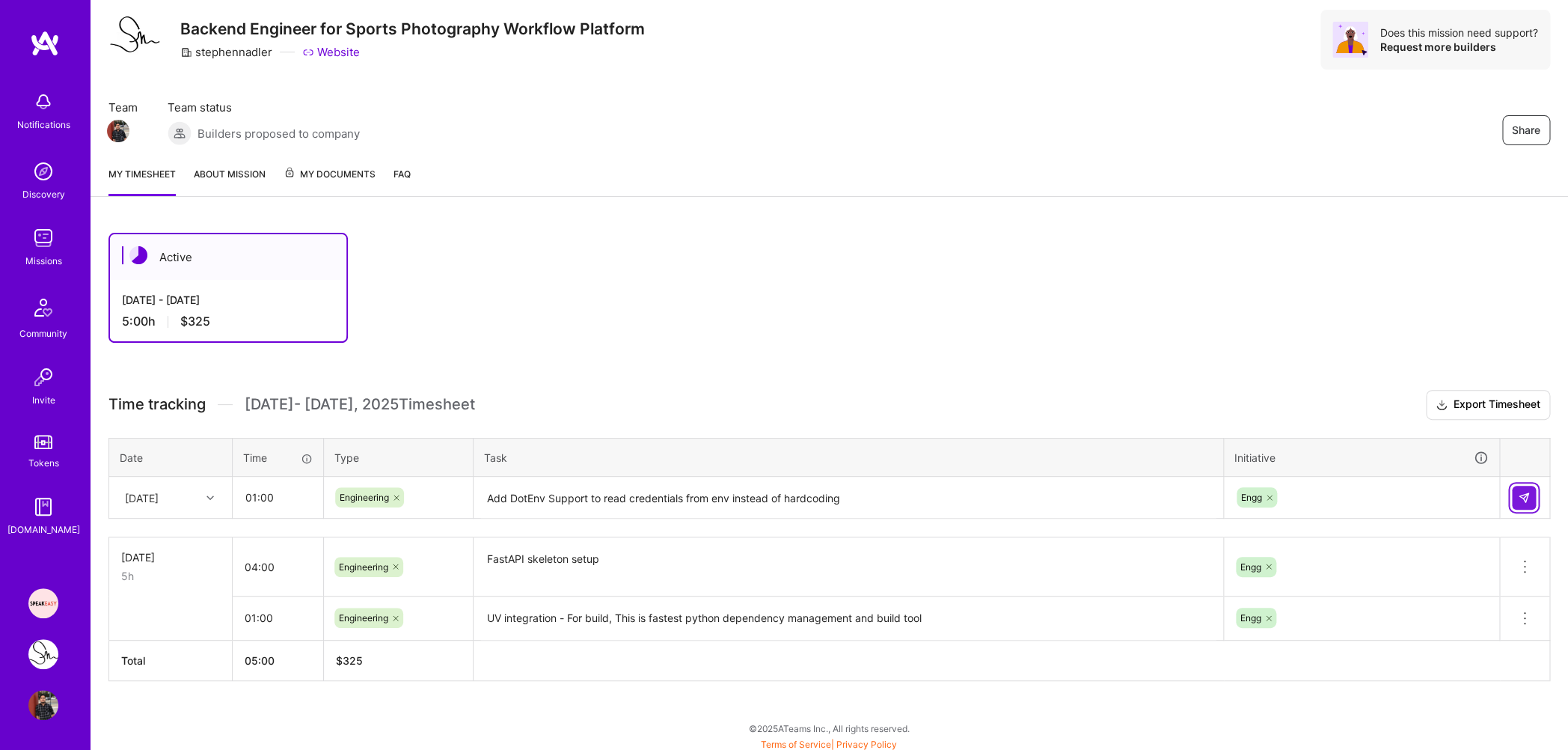
click at [1535, 493] on button at bounding box center [1523, 497] width 24 height 24
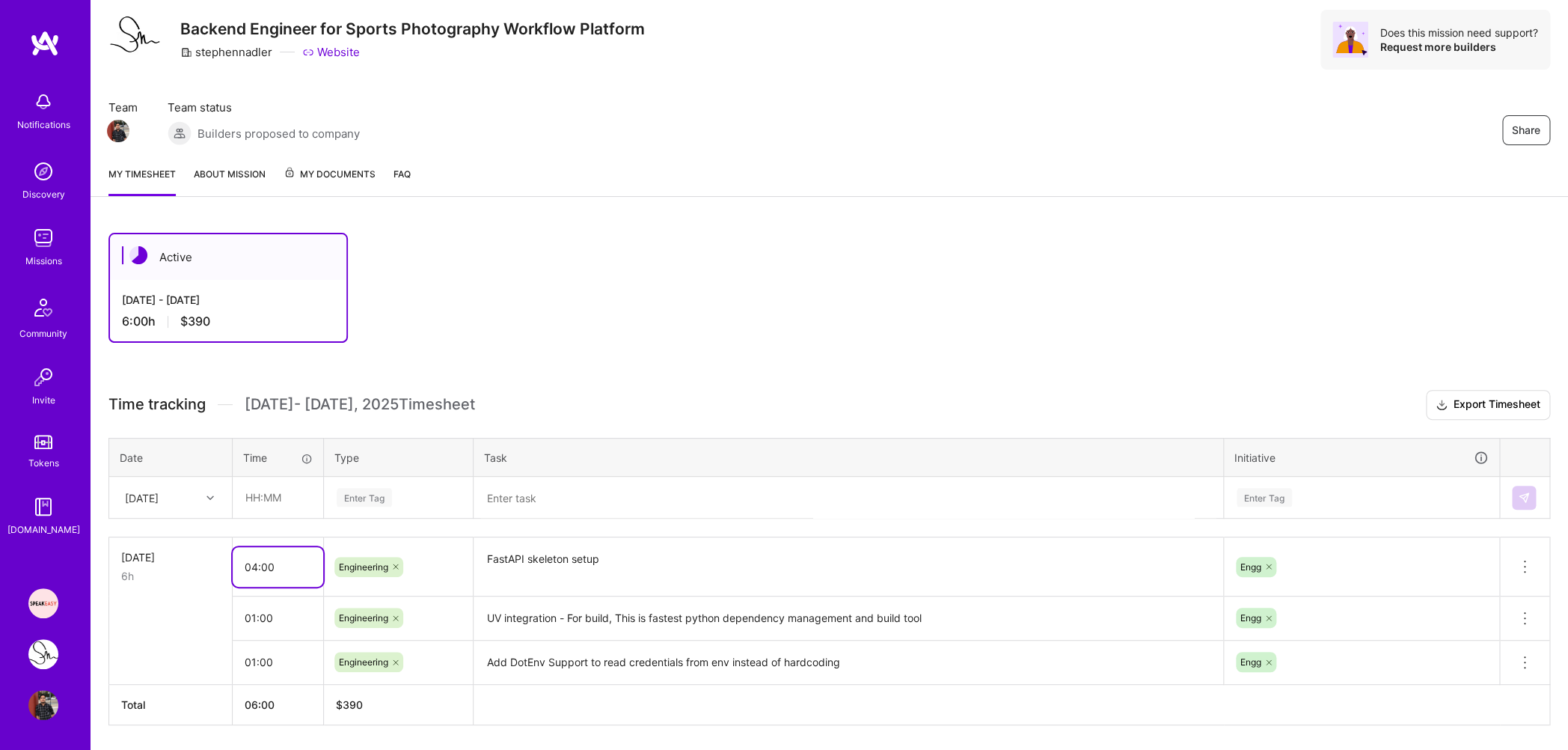
click at [256, 563] on input "04:00" at bounding box center [277, 567] width 90 height 40
type input "06:00"
click at [518, 723] on div "Active [DATE] - [DATE] 6:00 h $390 Time tracking [DATE] - [DATE] Timesheet Expo…" at bounding box center [829, 506] width 1478 height 584
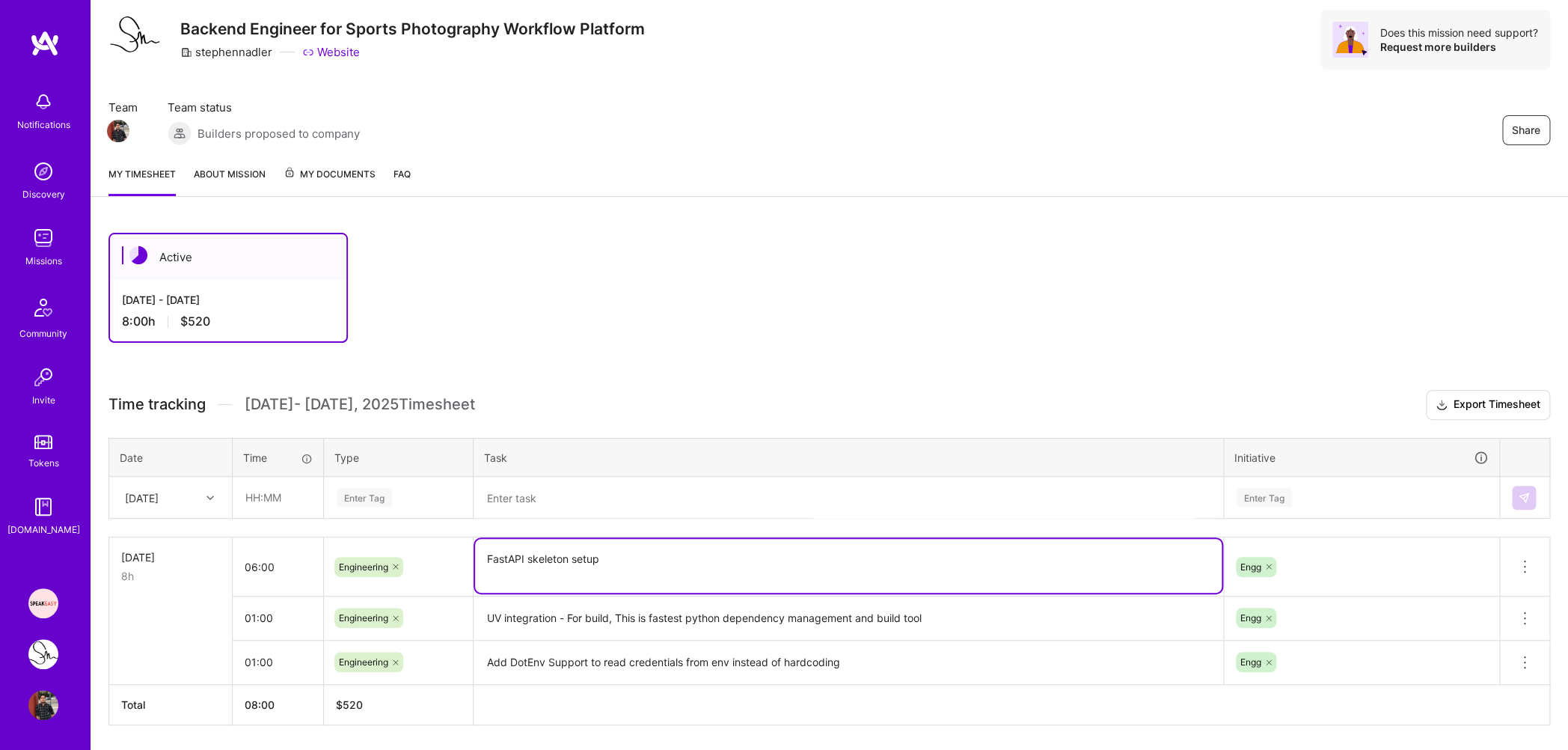
click at [618, 558] on textarea "FastAPI skeleton setup" at bounding box center [848, 565] width 746 height 54
type textarea "FastAPI skeleton setup - Add layers for services , models , utilities"
click at [575, 416] on h3 "Time tracking [DATE] - [DATE] Timesheet Export Timesheet" at bounding box center [829, 405] width 1442 height 30
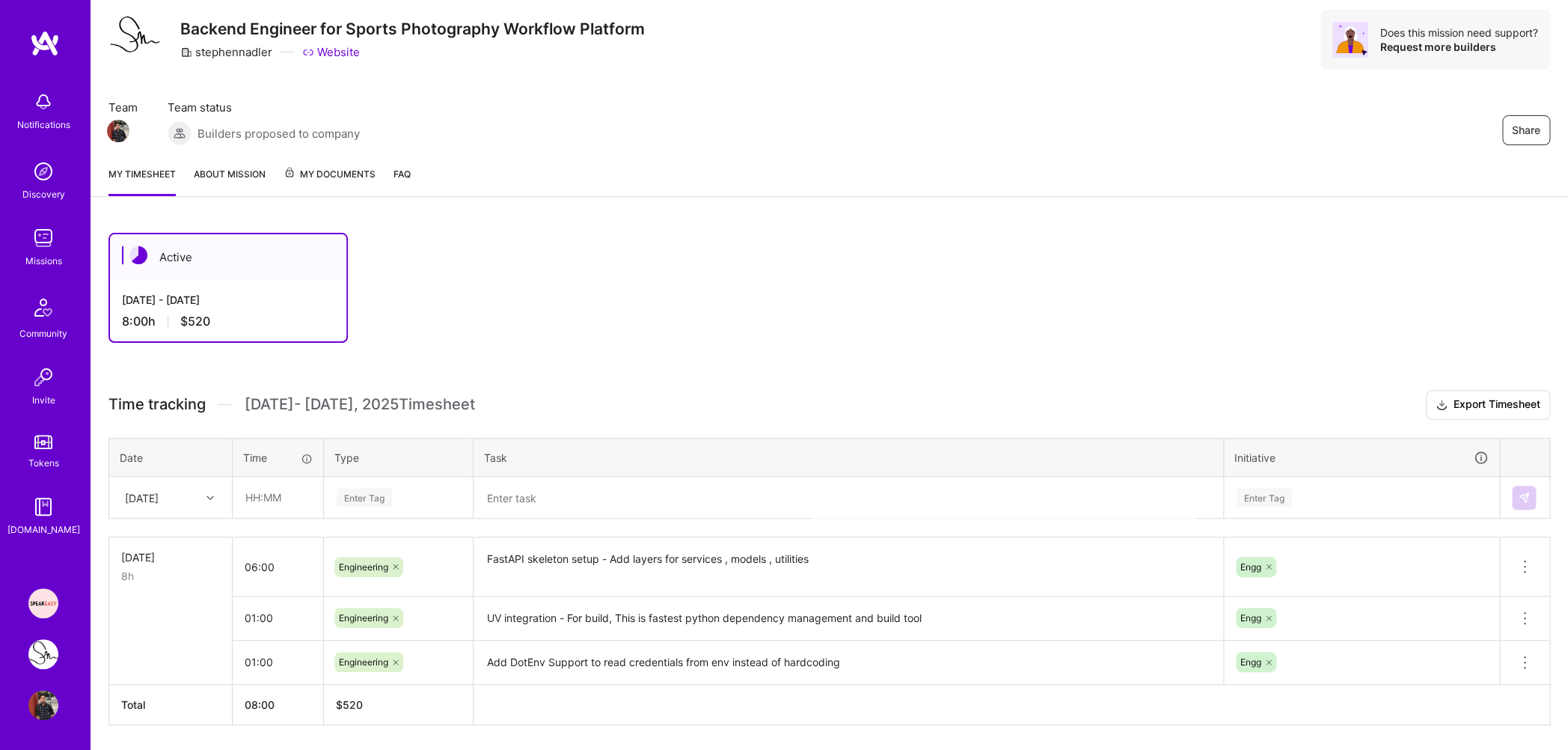
click at [681, 315] on div "Active [DATE] - [DATE] 8:00 h $520" at bounding box center [775, 288] width 1334 height 110
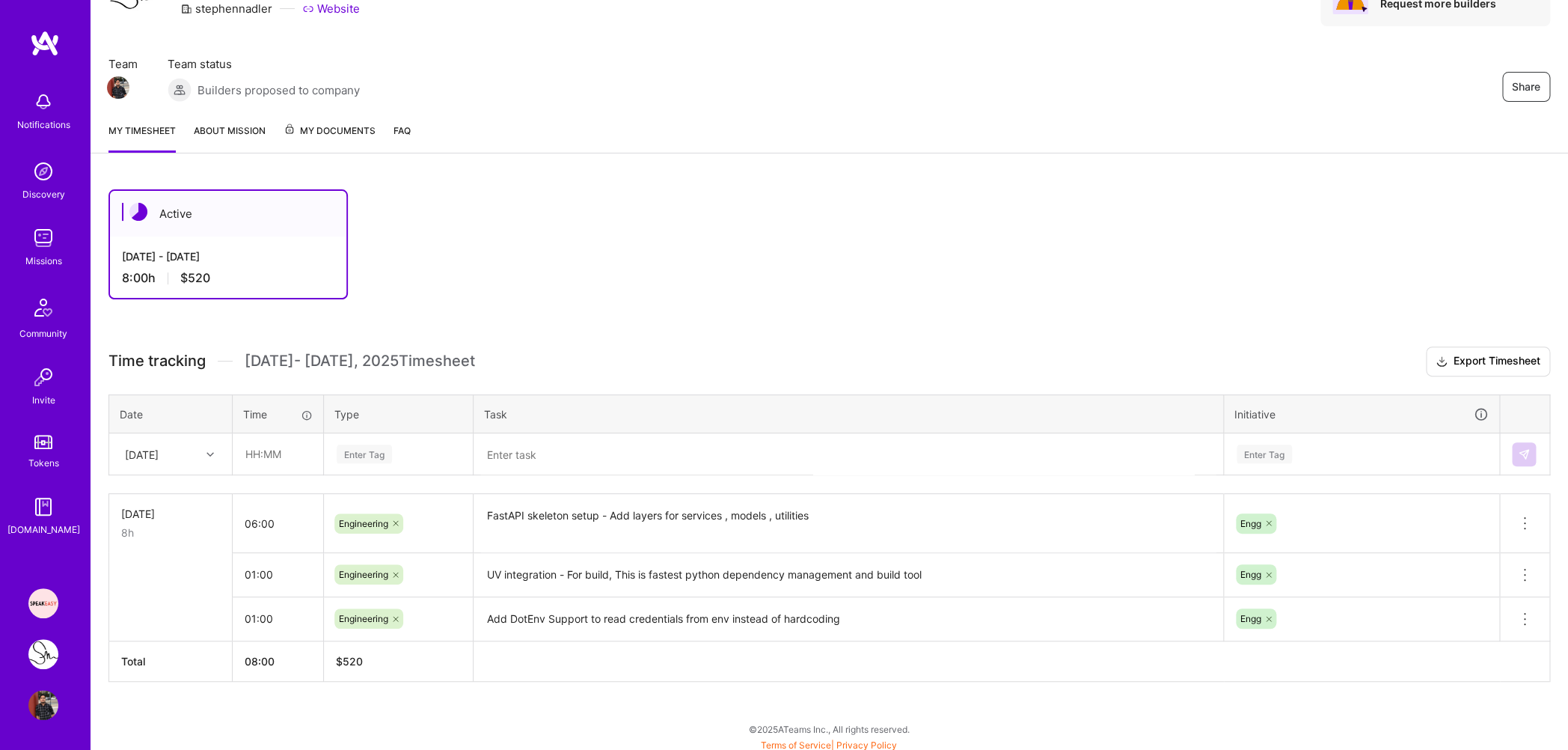
click at [514, 313] on div "Active [DATE] - [DATE] 8:00 h $520 Time tracking [DATE] - [DATE] Timesheet Expo…" at bounding box center [829, 463] width 1478 height 584
